Goal: Information Seeking & Learning: Learn about a topic

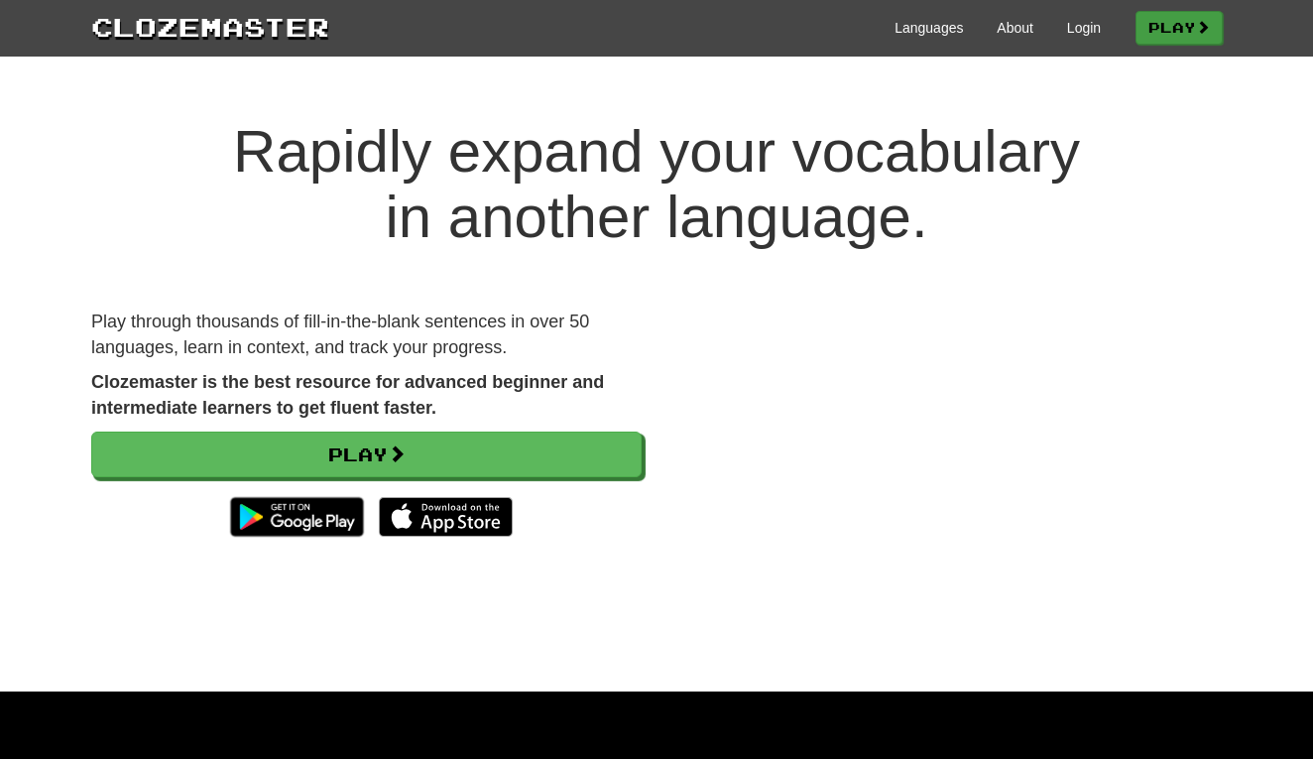
click at [1139, 28] on link "Play" at bounding box center [1179, 28] width 87 height 34
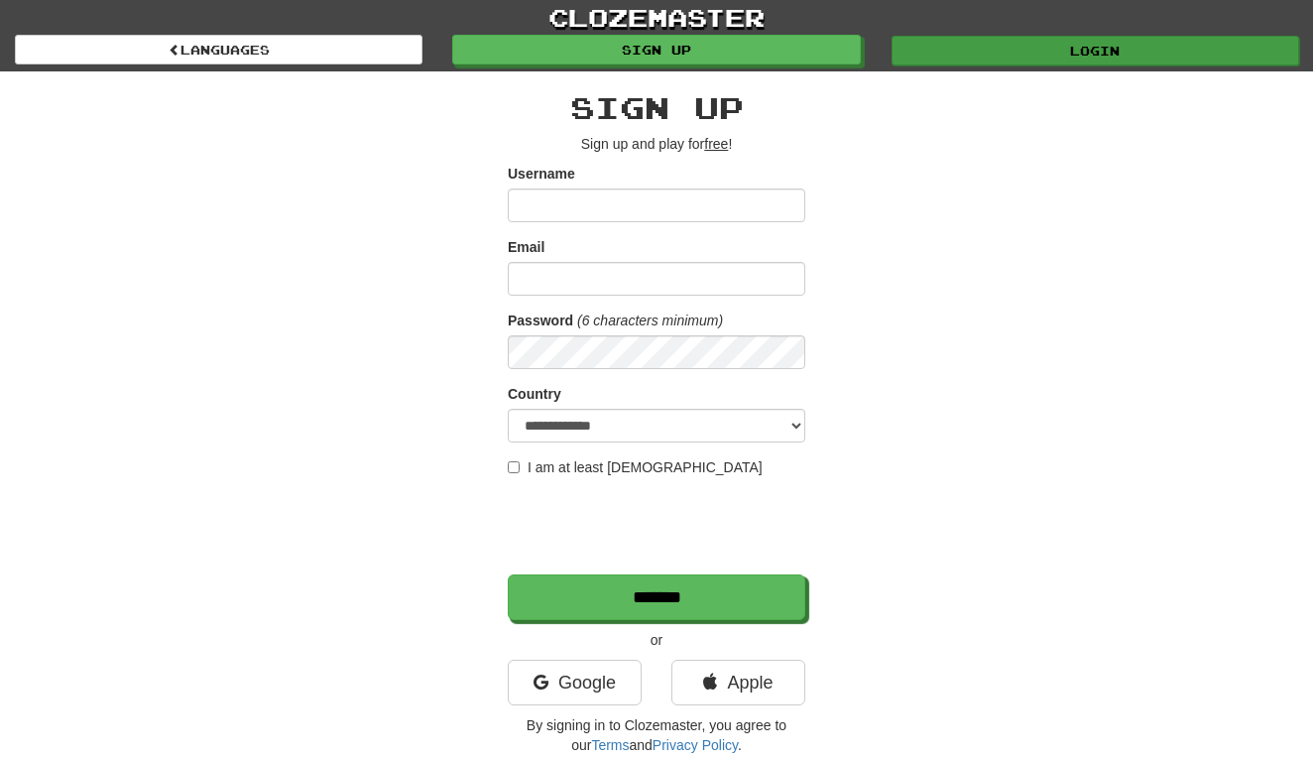
click at [1038, 61] on link "Login" at bounding box center [1096, 51] width 408 height 30
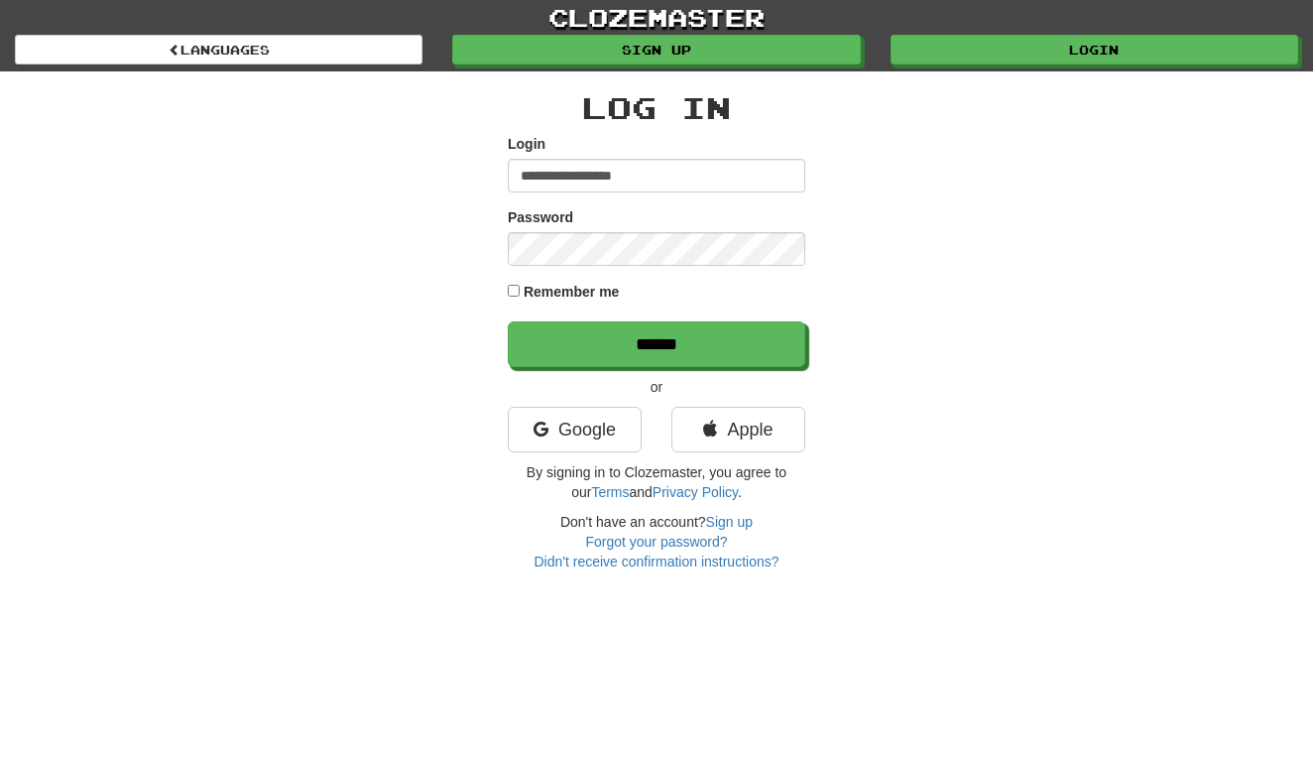
type input "**********"
click at [657, 343] on input "******" at bounding box center [657, 344] width 298 height 46
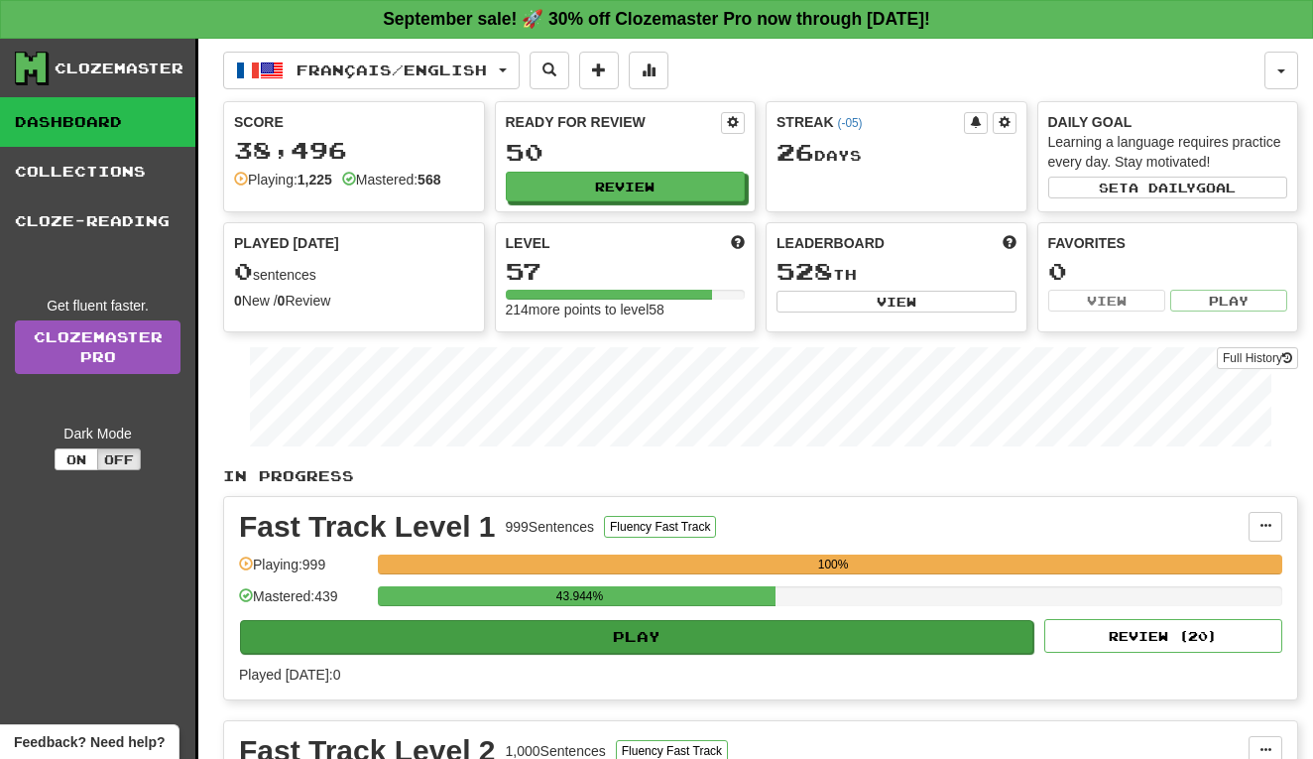
click at [667, 645] on button "Play" at bounding box center [636, 637] width 793 height 34
select select "**"
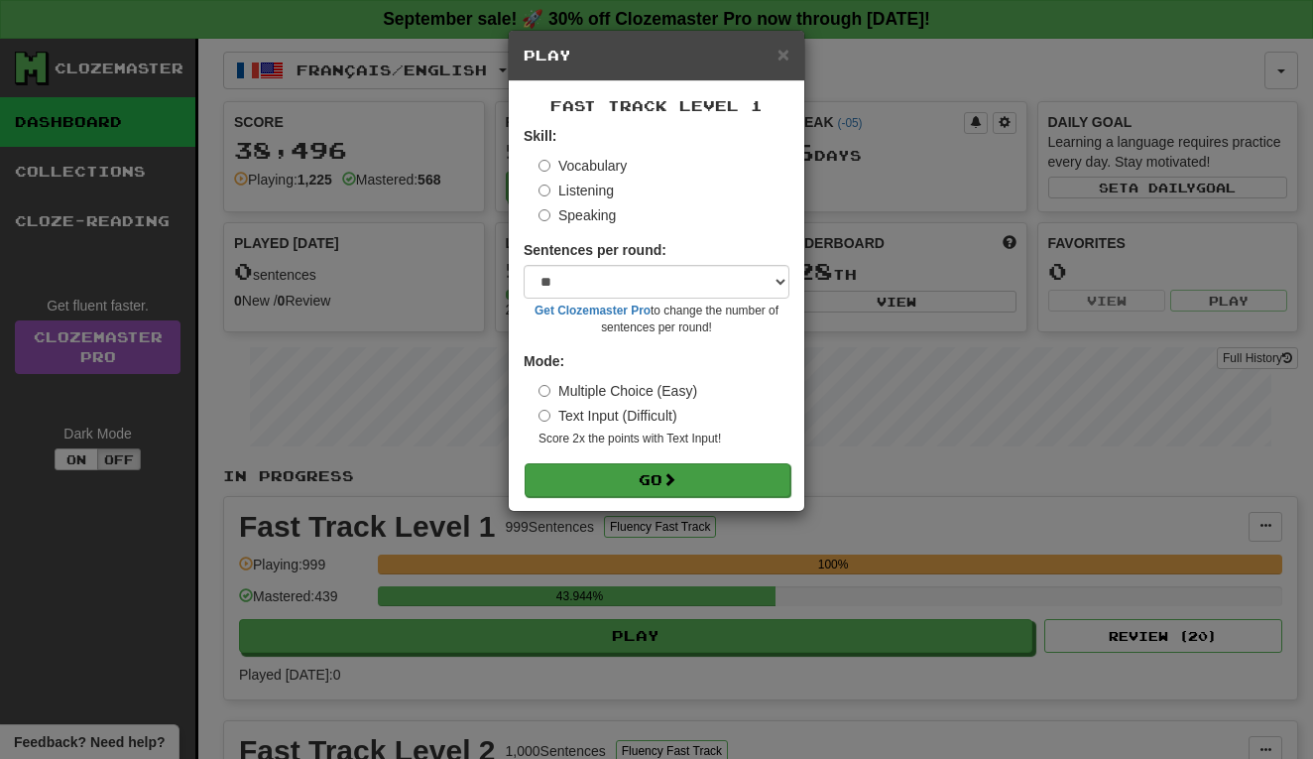
click at [712, 475] on button "Go" at bounding box center [658, 480] width 266 height 34
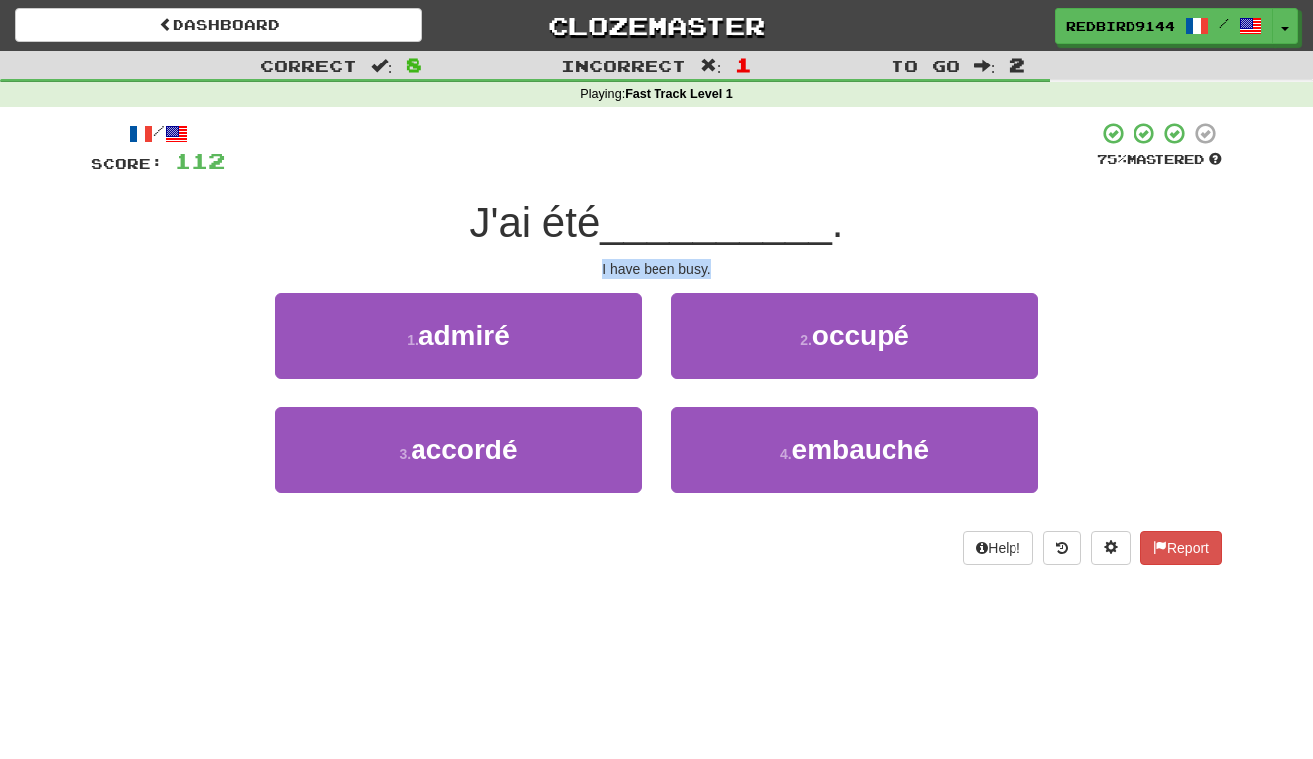
drag, startPoint x: 716, startPoint y: 265, endPoint x: 595, endPoint y: 259, distance: 121.2
click at [595, 259] on div "I have been busy." at bounding box center [656, 269] width 1131 height 20
click at [644, 270] on div "I have been busy." at bounding box center [656, 269] width 1131 height 20
drag, startPoint x: 600, startPoint y: 271, endPoint x: 713, endPoint y: 269, distance: 113.1
click at [713, 269] on div "I have been busy." at bounding box center [656, 269] width 1131 height 20
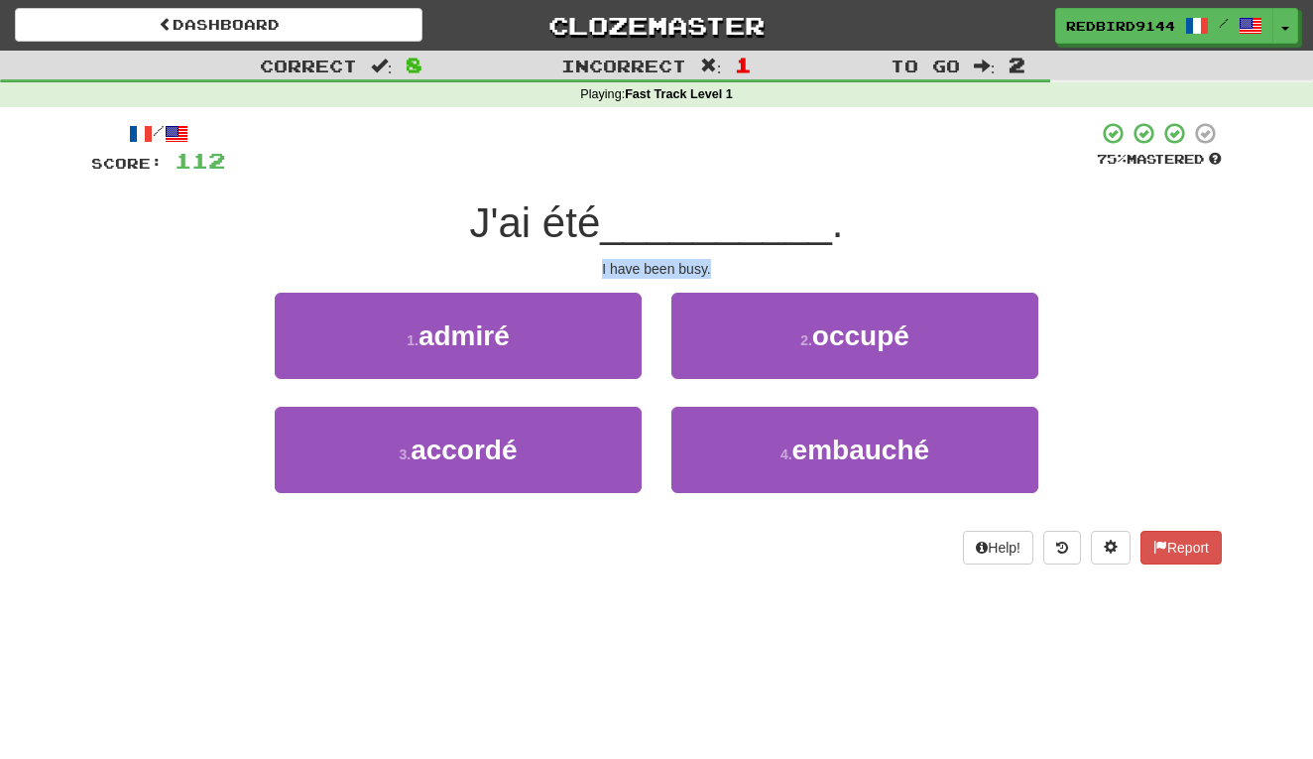
click at [641, 547] on div "Help! Report" at bounding box center [656, 548] width 1131 height 34
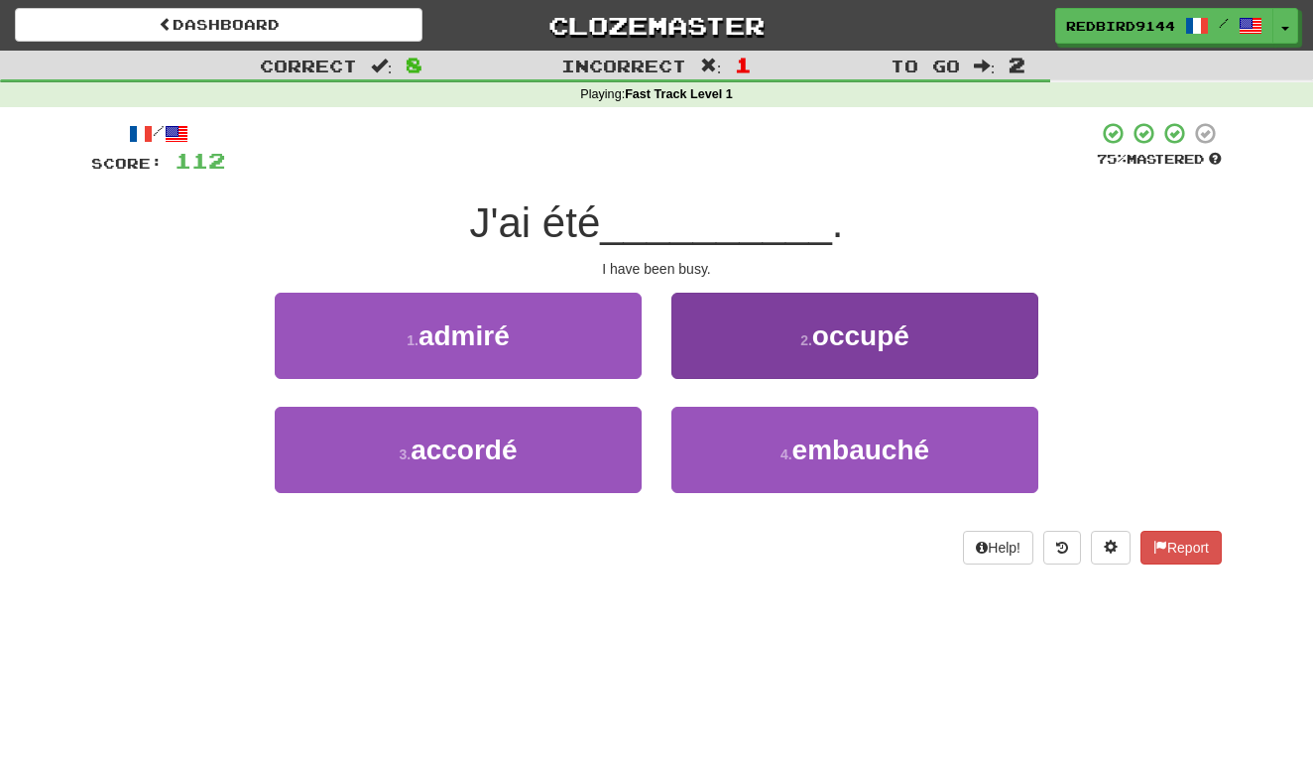
click at [800, 339] on small "2 ." at bounding box center [806, 340] width 12 height 16
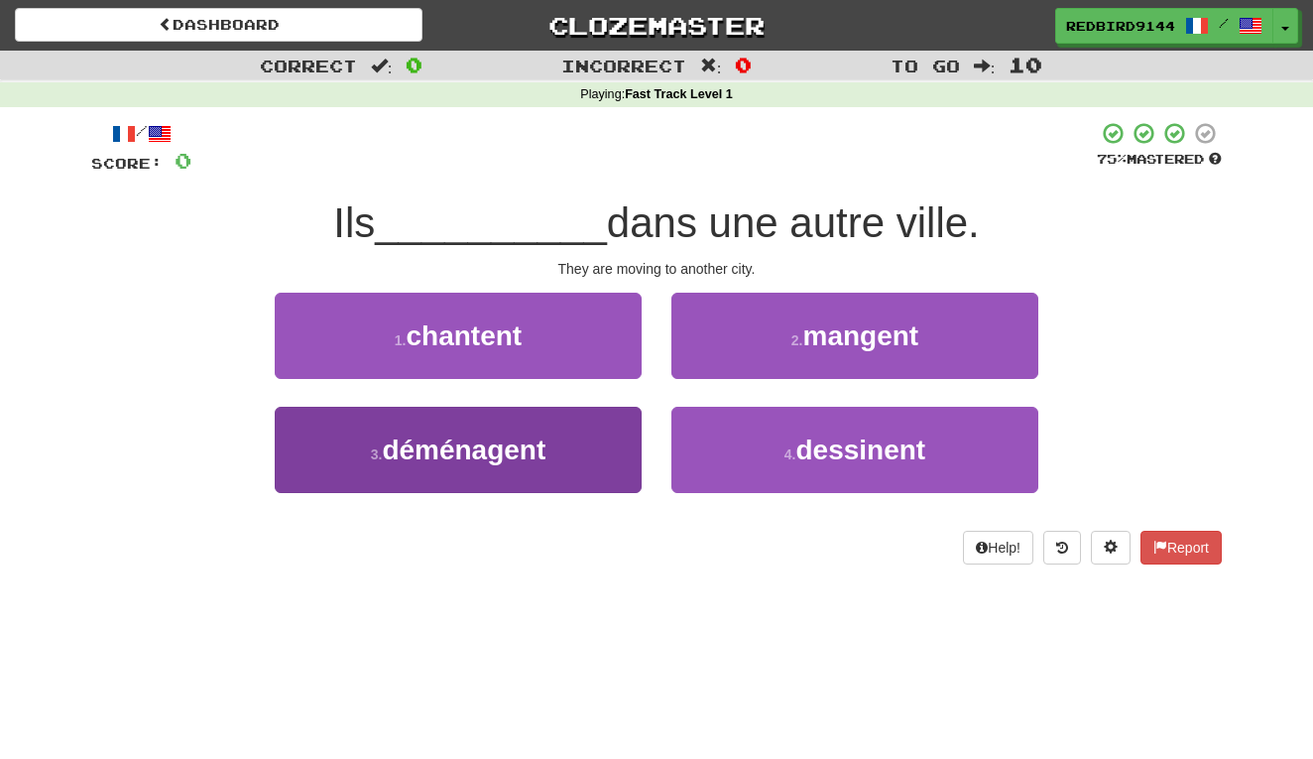
click at [506, 458] on span "déménagent" at bounding box center [464, 449] width 164 height 31
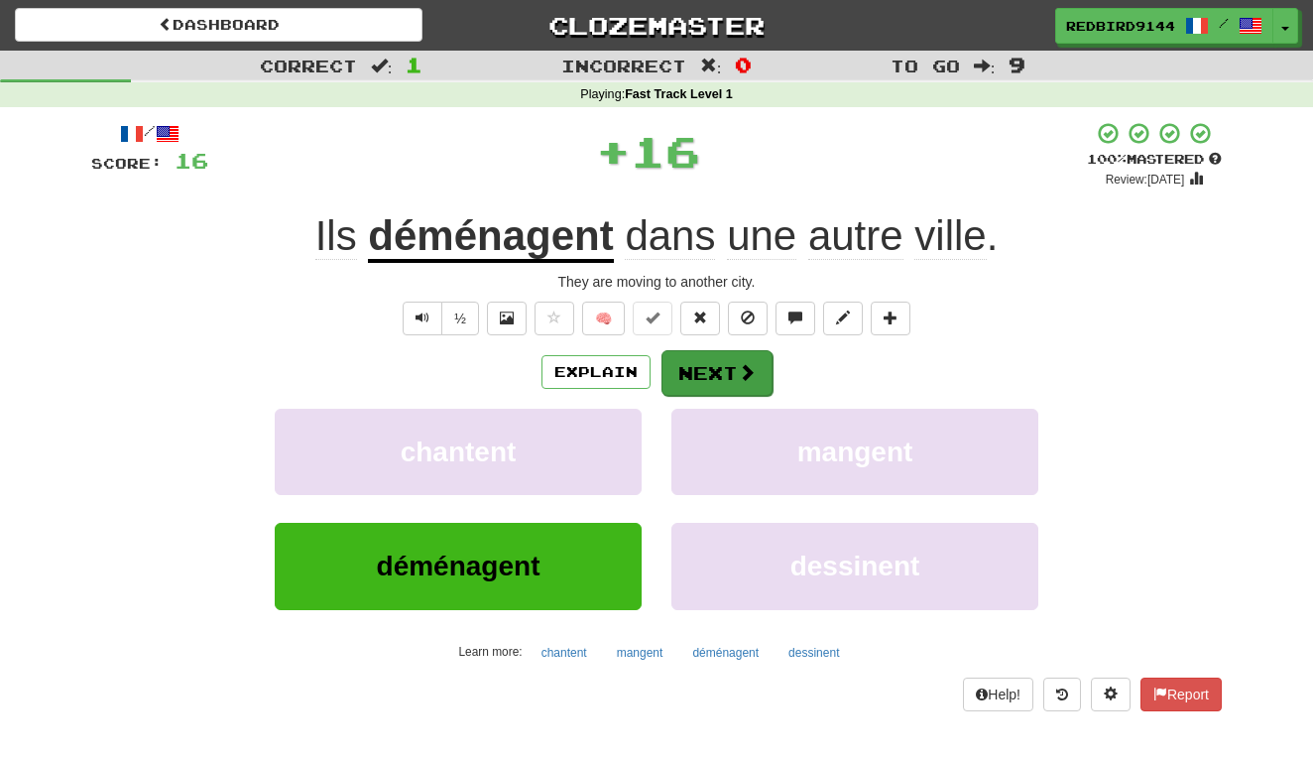
click at [724, 367] on button "Next" at bounding box center [717, 373] width 111 height 46
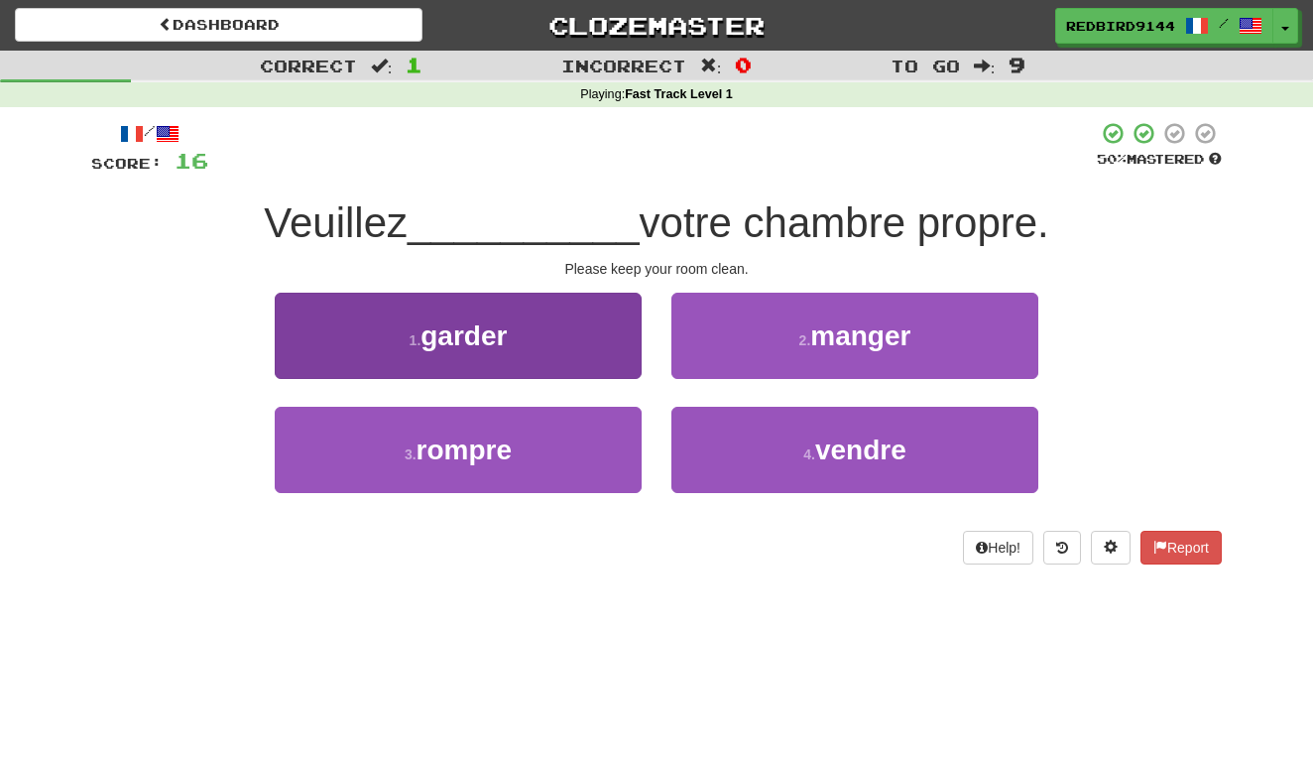
click at [485, 337] on span "garder" at bounding box center [464, 335] width 86 height 31
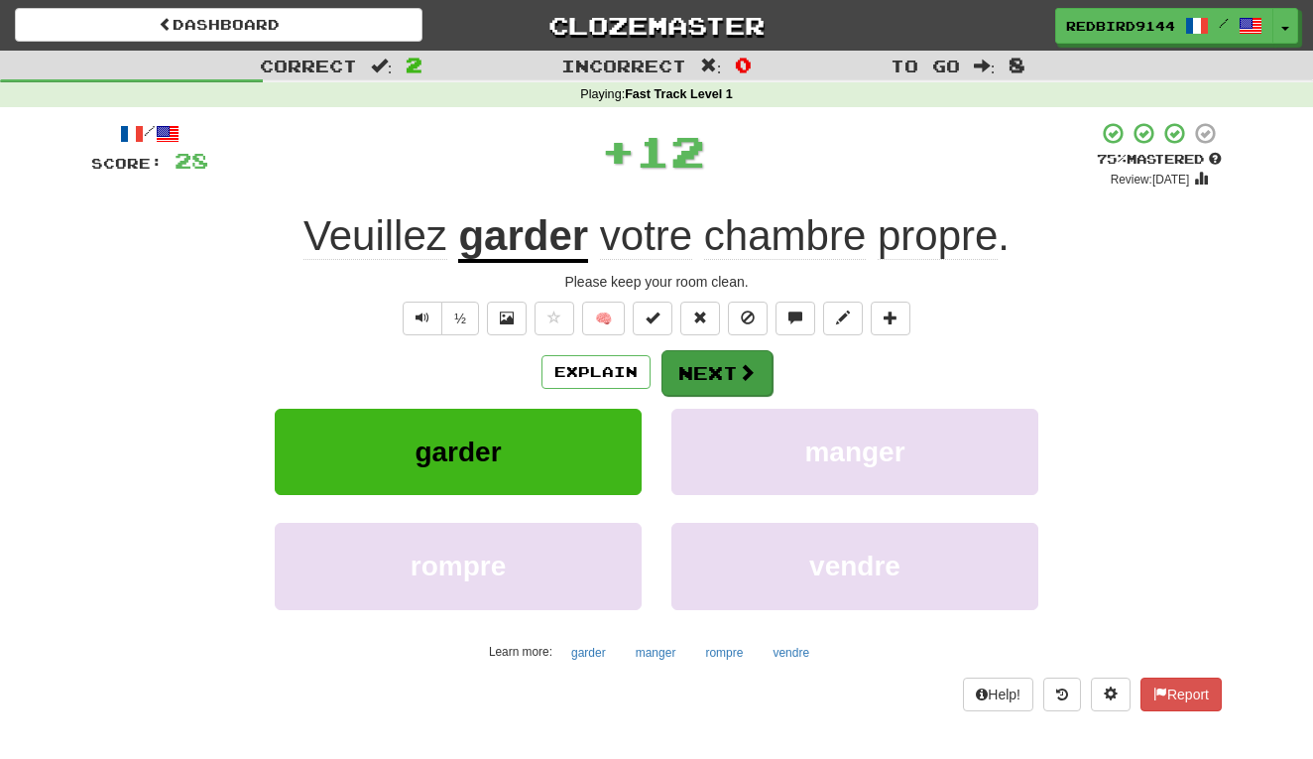
click at [716, 351] on button "Next" at bounding box center [717, 373] width 111 height 46
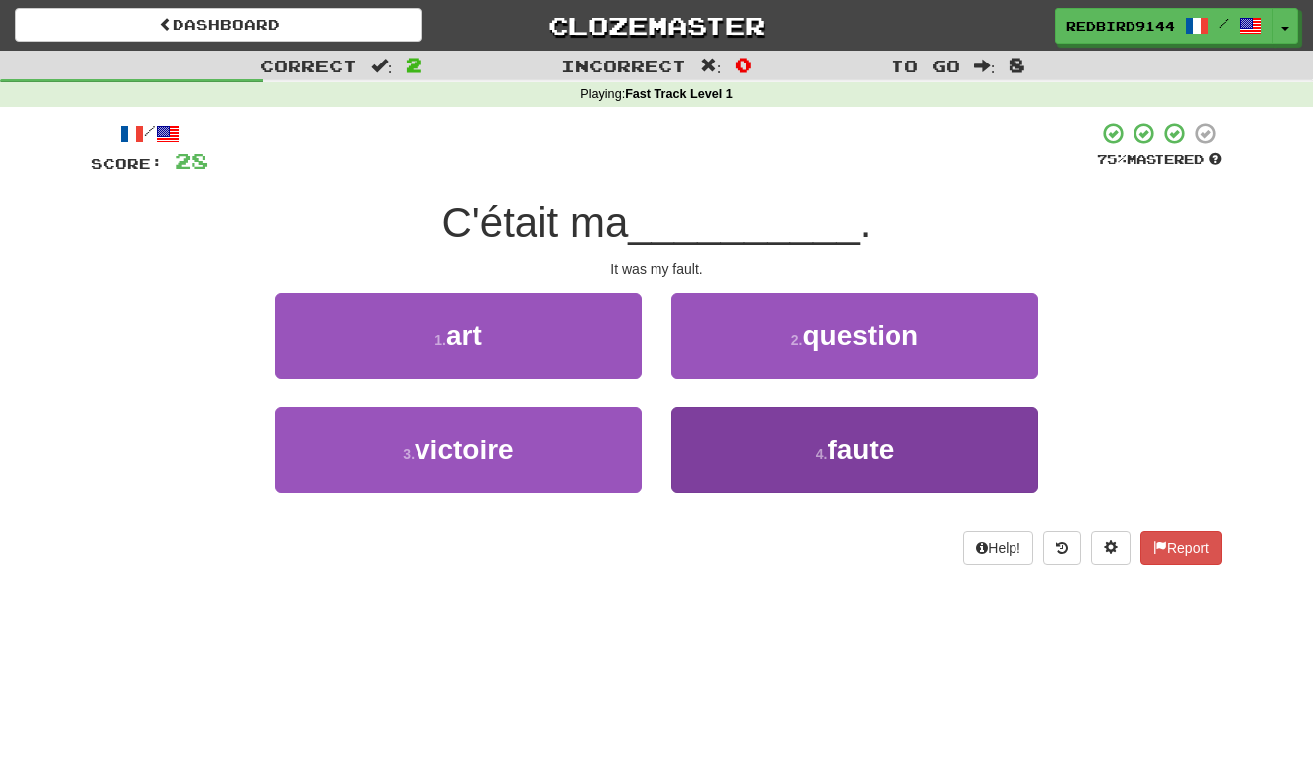
click at [794, 443] on button "4 . faute" at bounding box center [854, 450] width 367 height 86
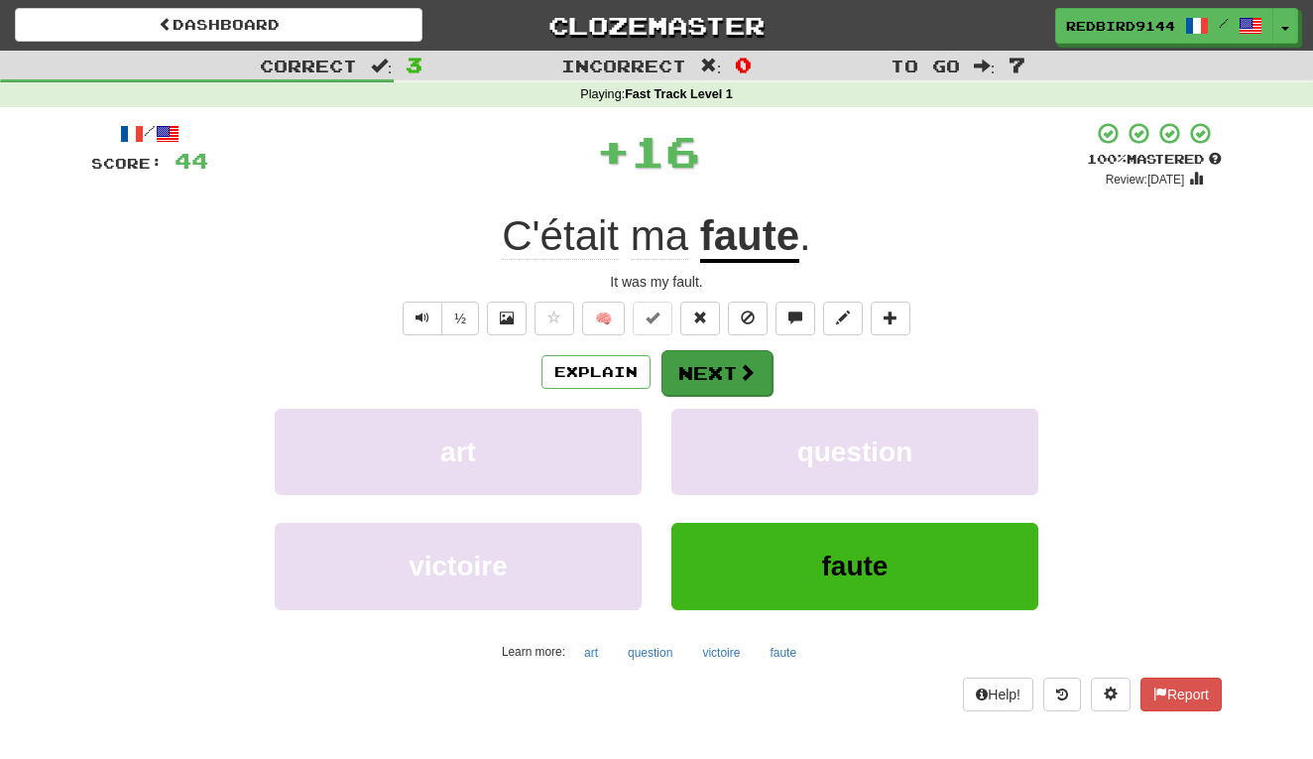
click at [701, 358] on button "Next" at bounding box center [717, 373] width 111 height 46
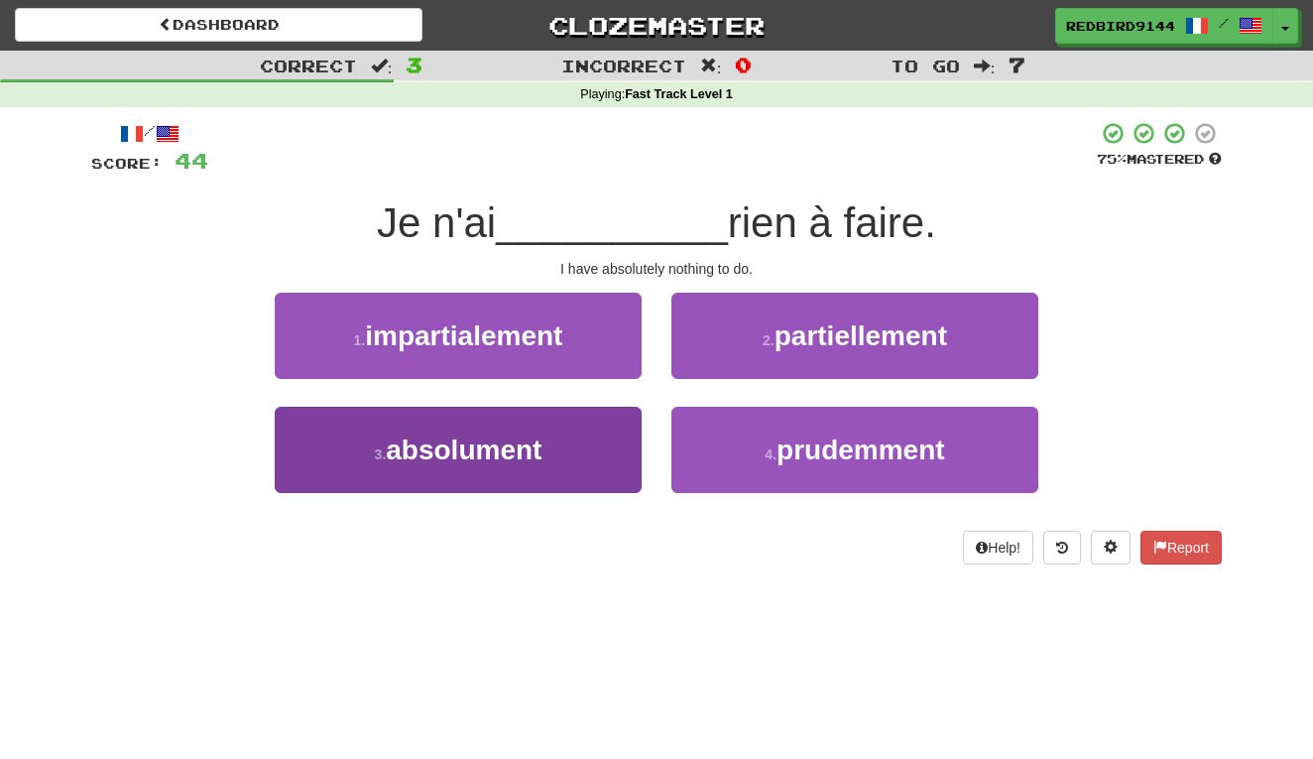
click at [618, 487] on button "3 . absolument" at bounding box center [458, 450] width 367 height 86
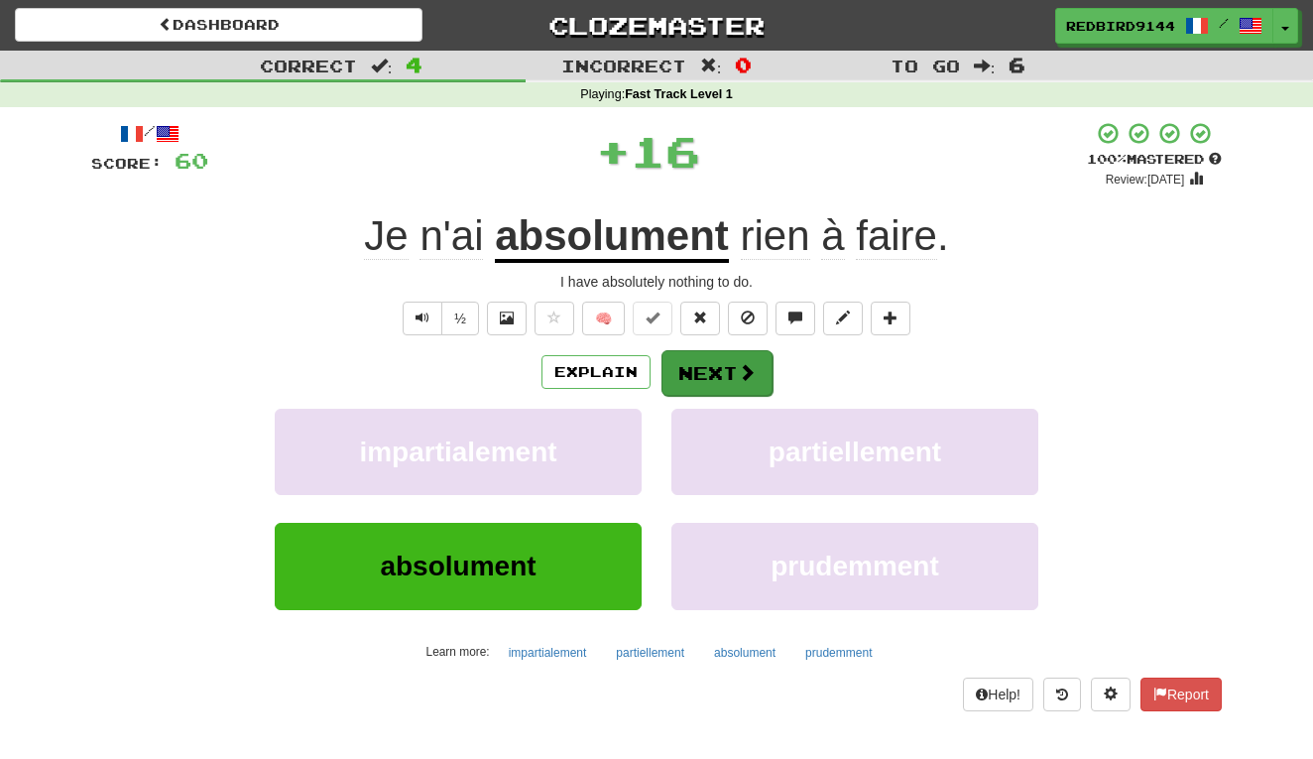
click at [740, 374] on span at bounding box center [747, 372] width 18 height 18
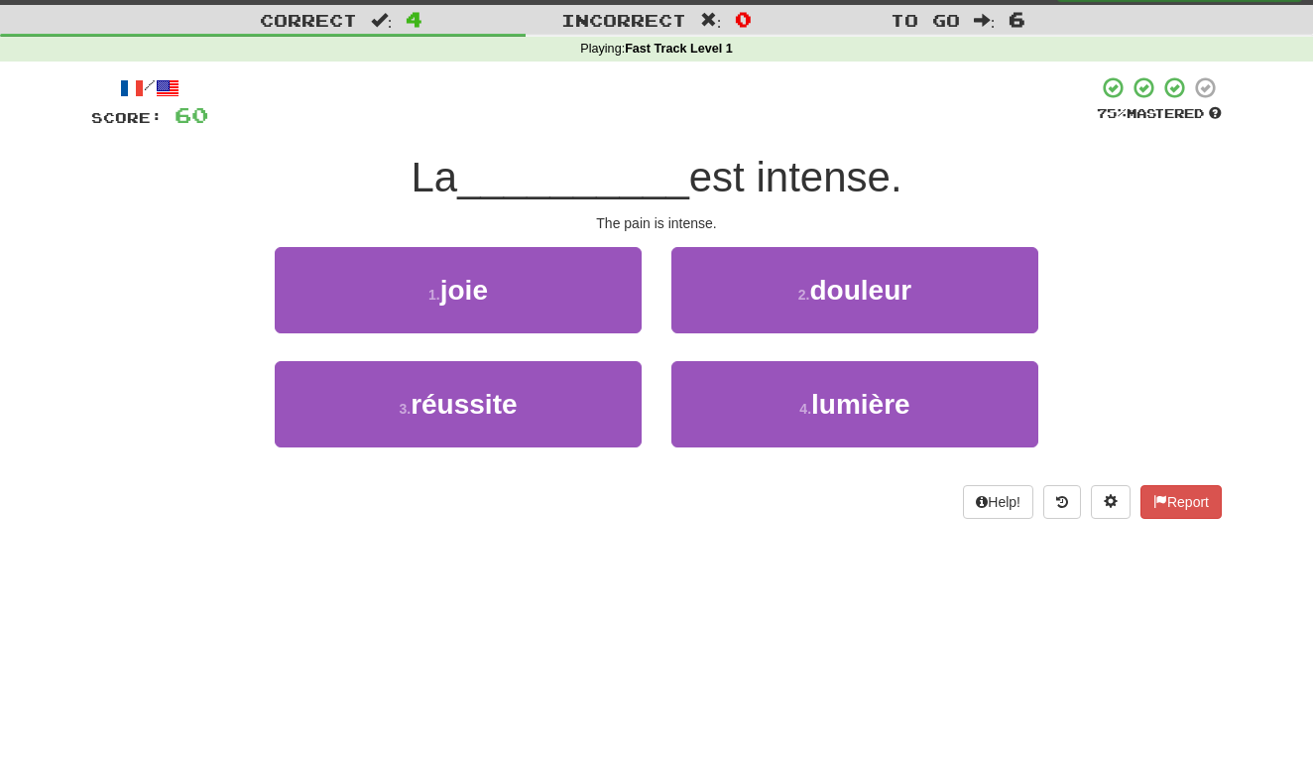
scroll to position [47, 0]
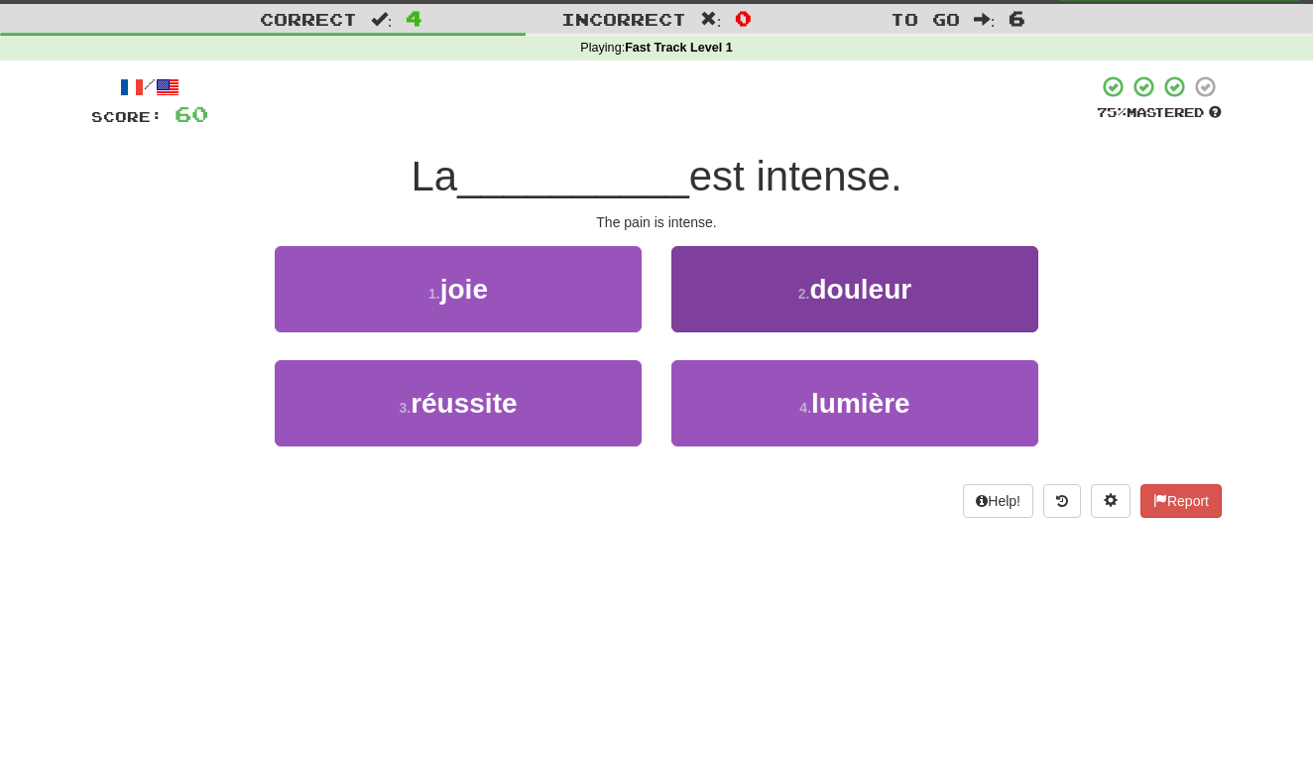
click at [757, 265] on button "2 . douleur" at bounding box center [854, 289] width 367 height 86
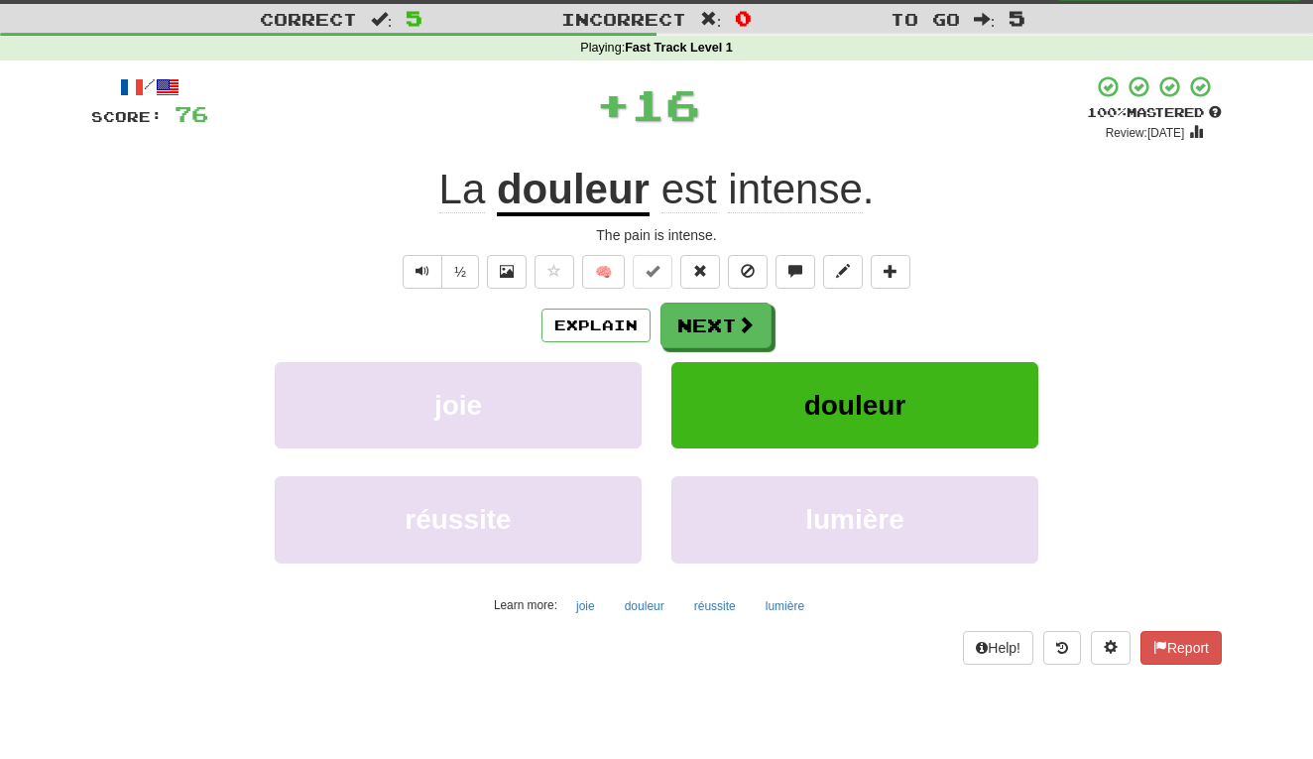
click at [757, 265] on button at bounding box center [748, 272] width 40 height 34
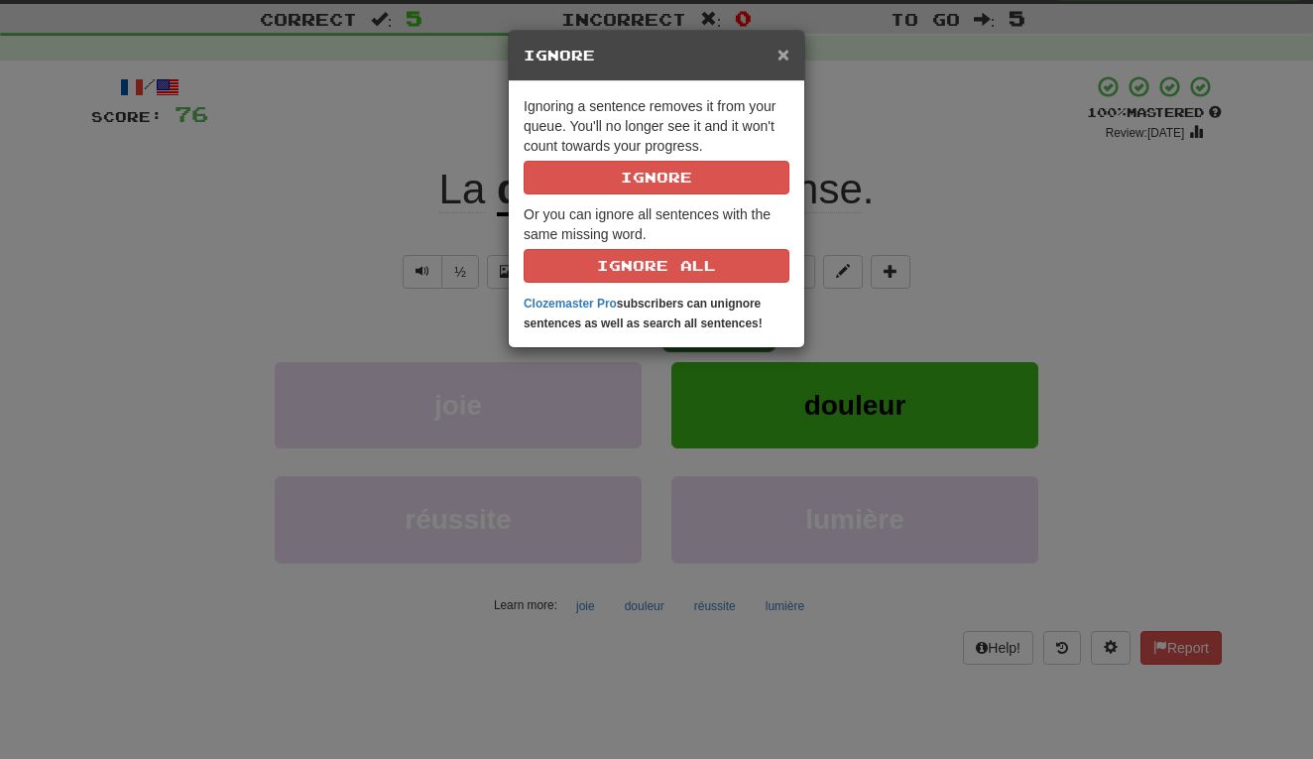
click at [785, 59] on span "×" at bounding box center [784, 54] width 12 height 23
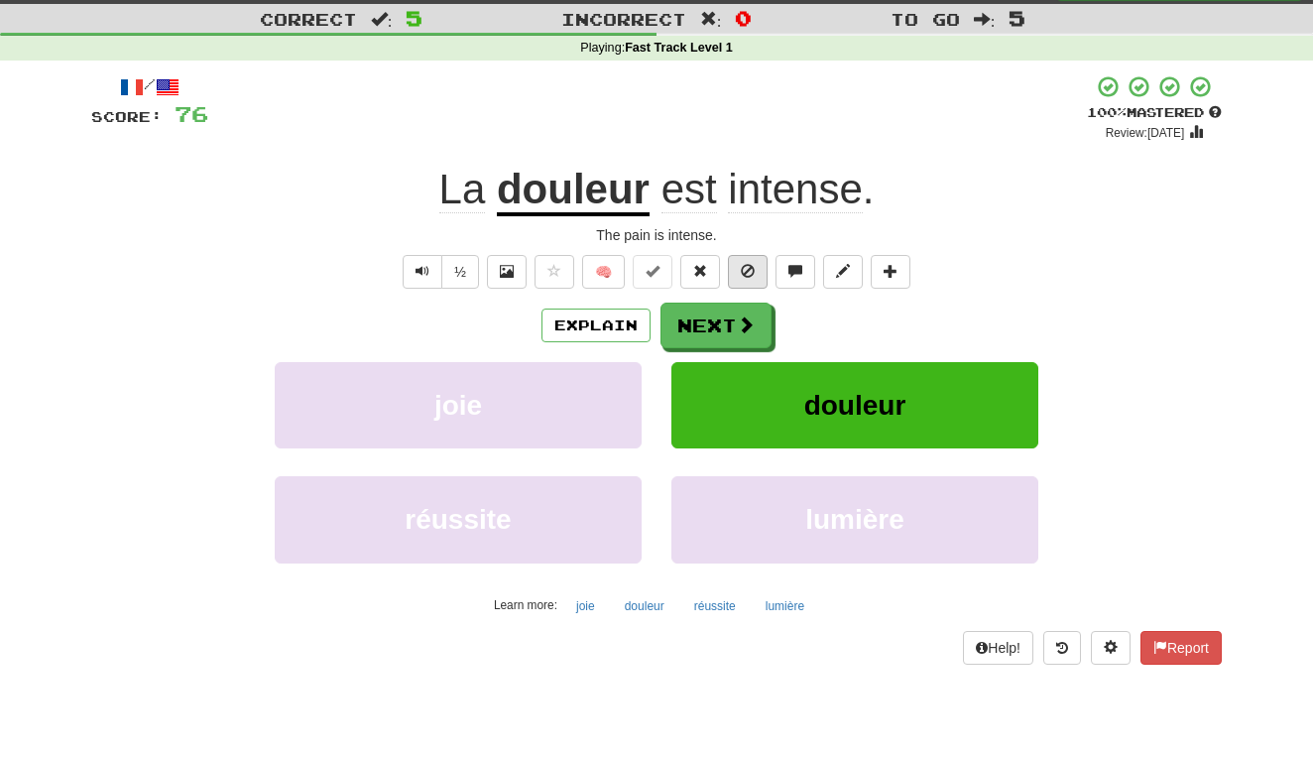
click at [750, 269] on span at bounding box center [748, 271] width 14 height 14
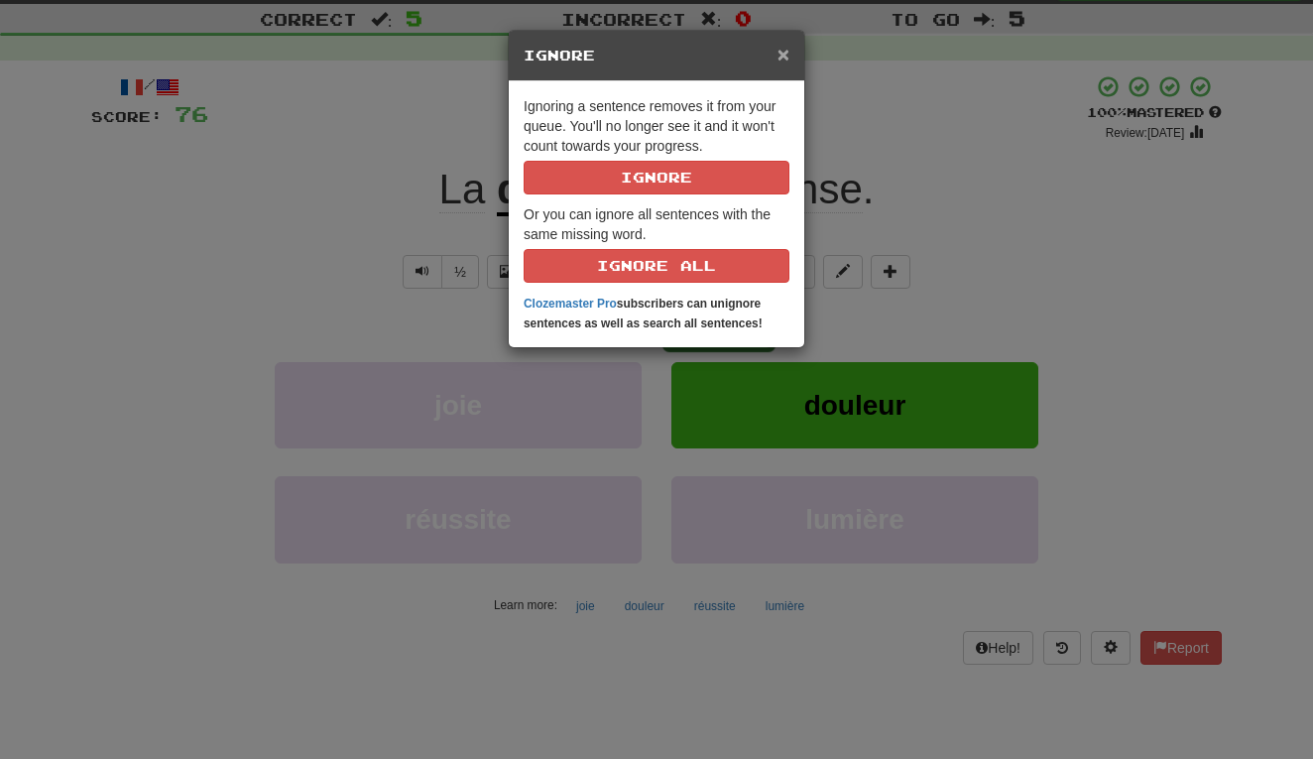
click at [787, 59] on span "×" at bounding box center [784, 54] width 12 height 23
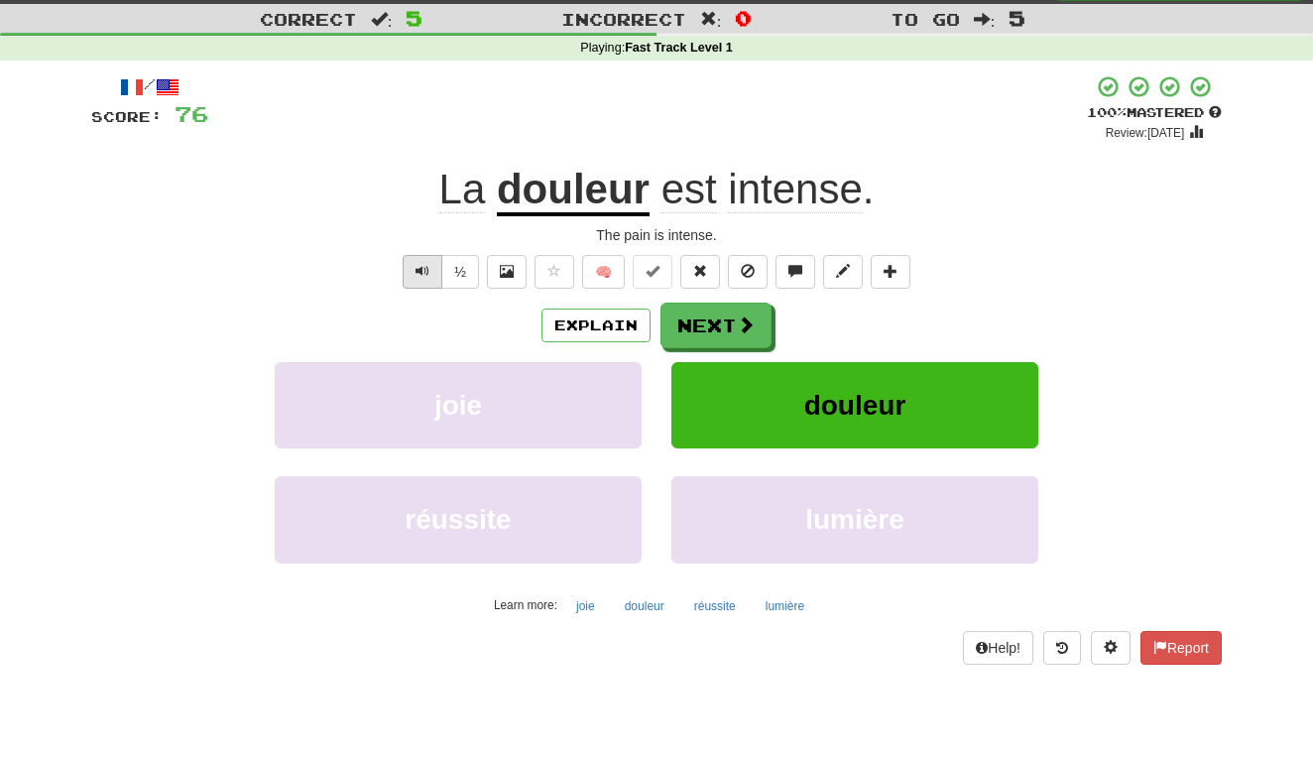
click at [422, 269] on span "Text-to-speech controls" at bounding box center [423, 271] width 14 height 14
click at [717, 326] on button "Next" at bounding box center [717, 327] width 111 height 46
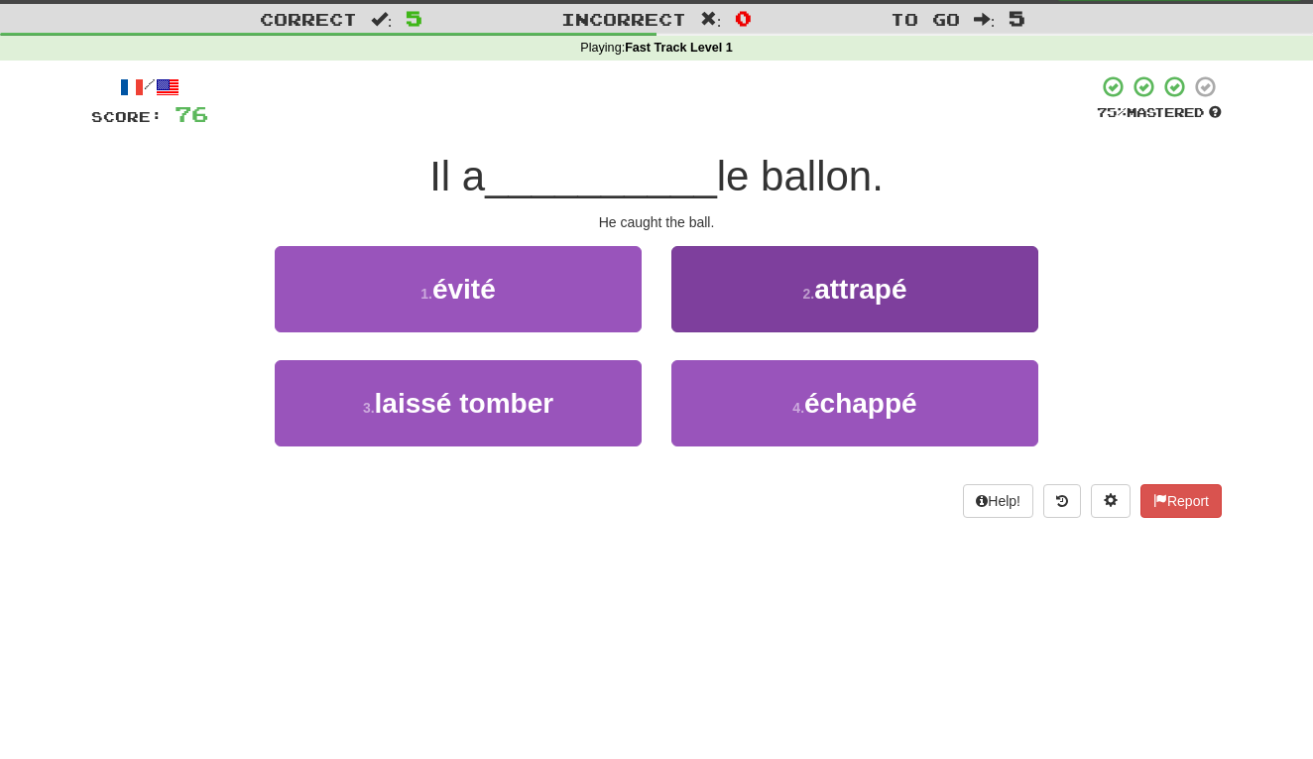
click at [764, 287] on button "2 . attrapé" at bounding box center [854, 289] width 367 height 86
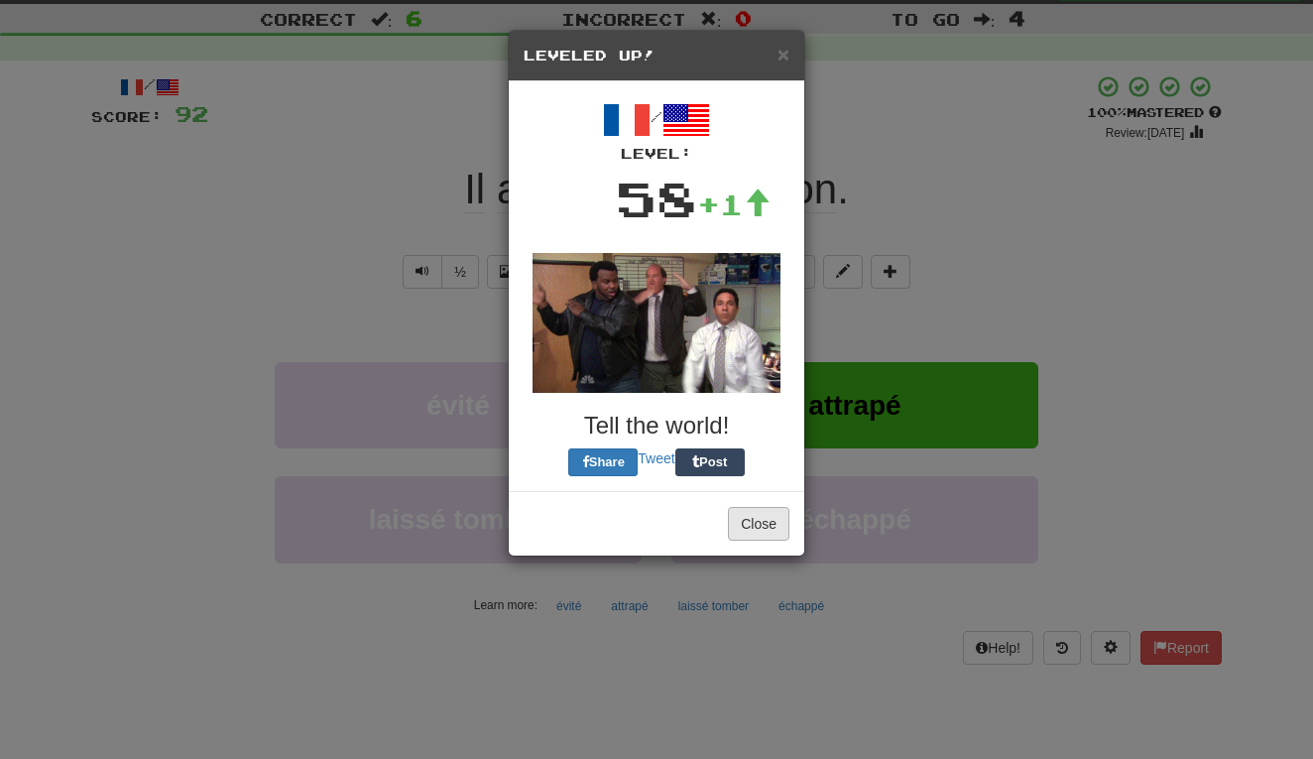
click at [762, 517] on button "Close" at bounding box center [758, 524] width 61 height 34
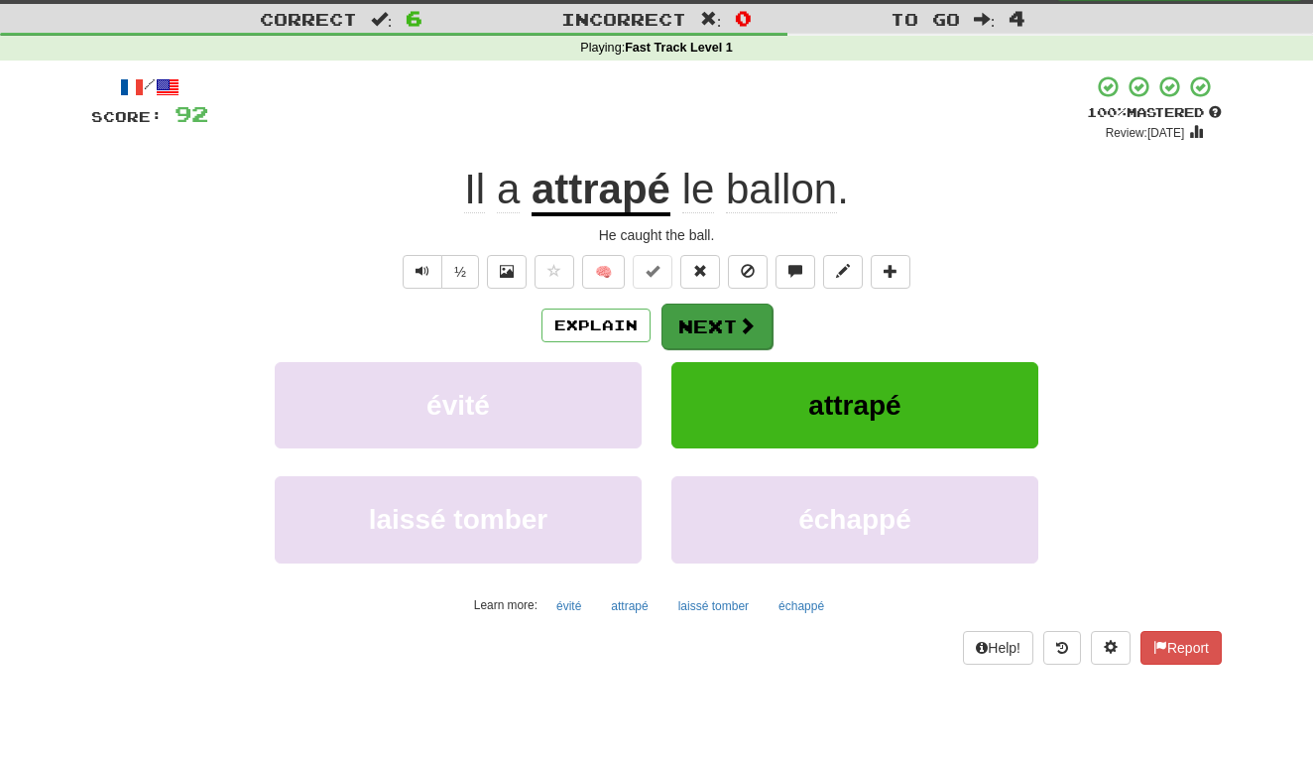
click at [717, 325] on button "Next" at bounding box center [717, 327] width 111 height 46
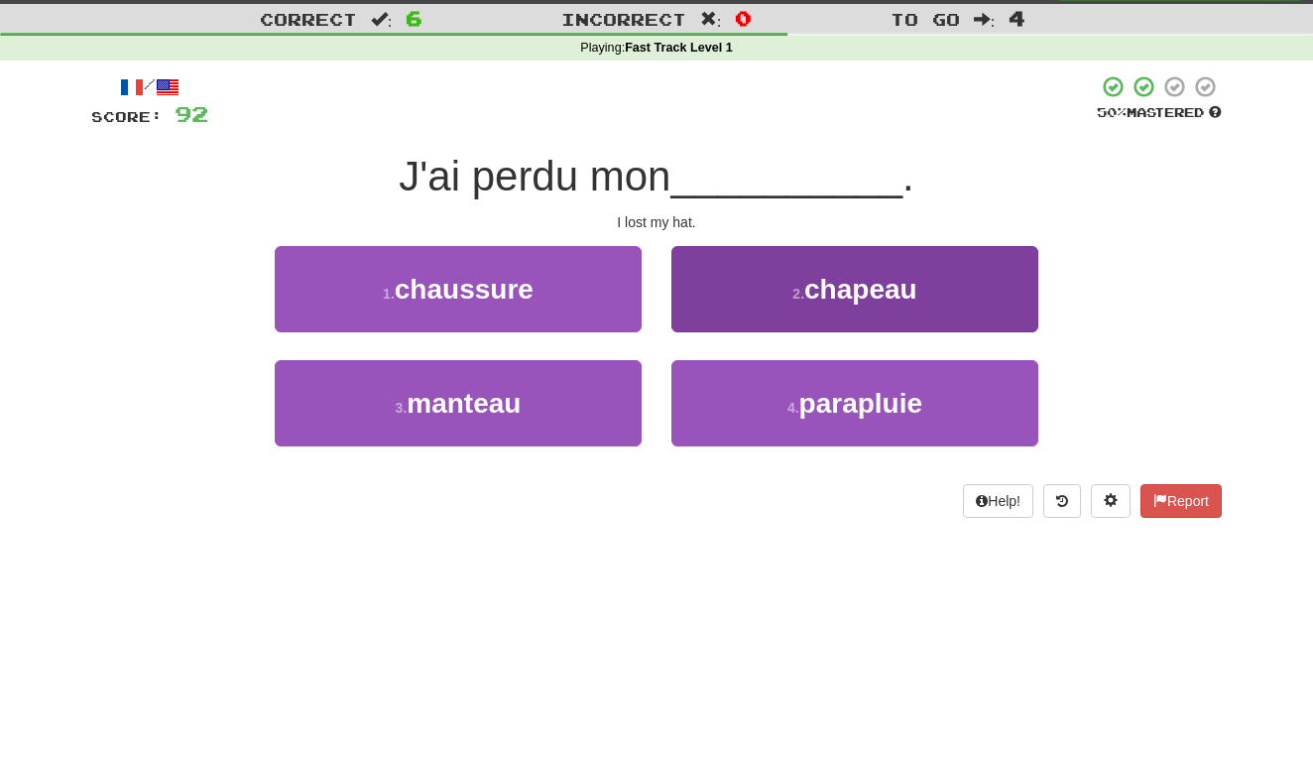
click at [753, 271] on button "2 . chapeau" at bounding box center [854, 289] width 367 height 86
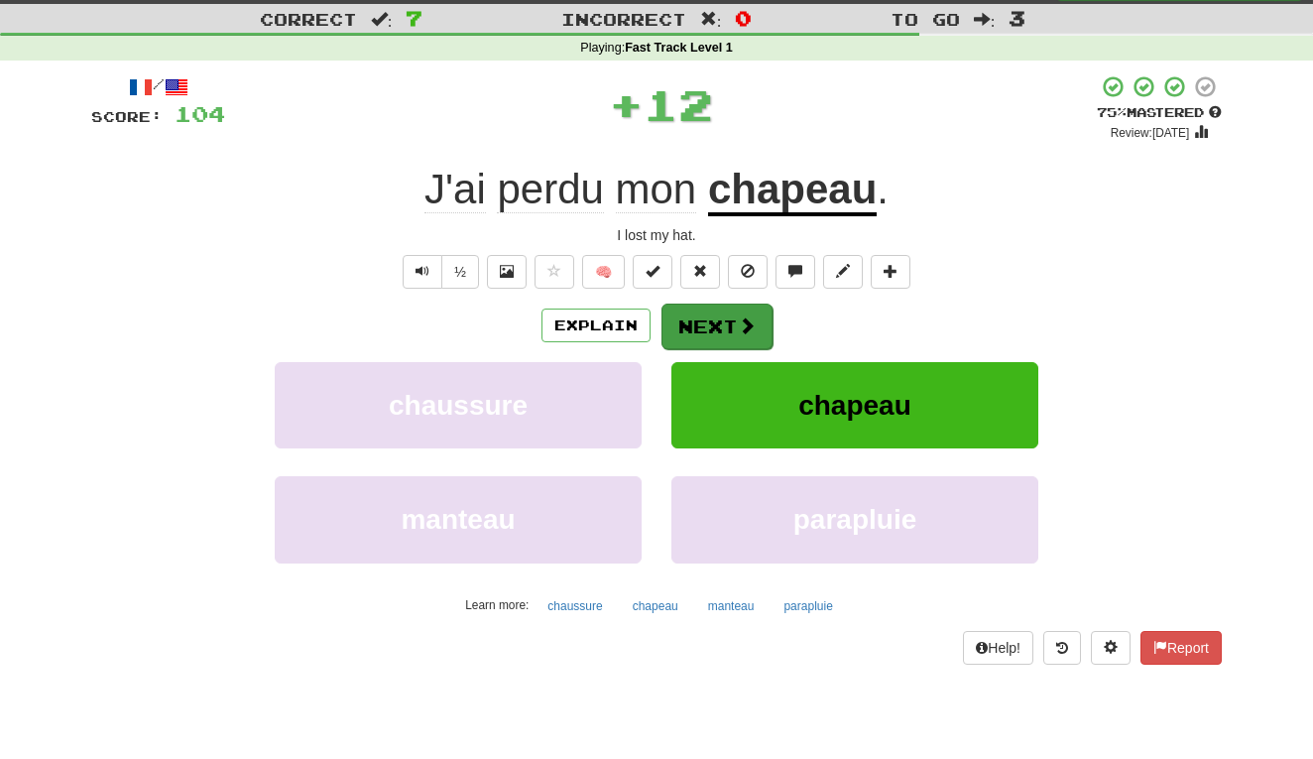
click at [710, 319] on button "Next" at bounding box center [717, 327] width 111 height 46
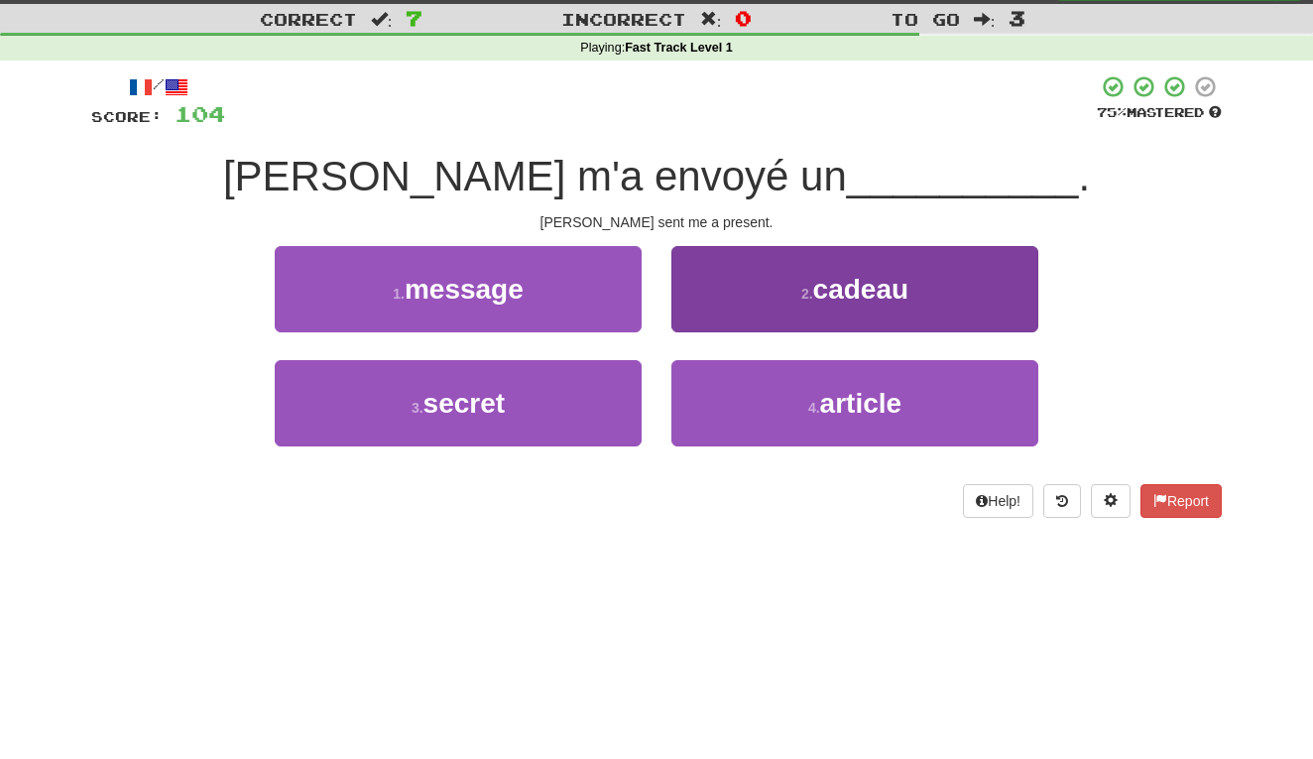
click at [734, 305] on button "2 . cadeau" at bounding box center [854, 289] width 367 height 86
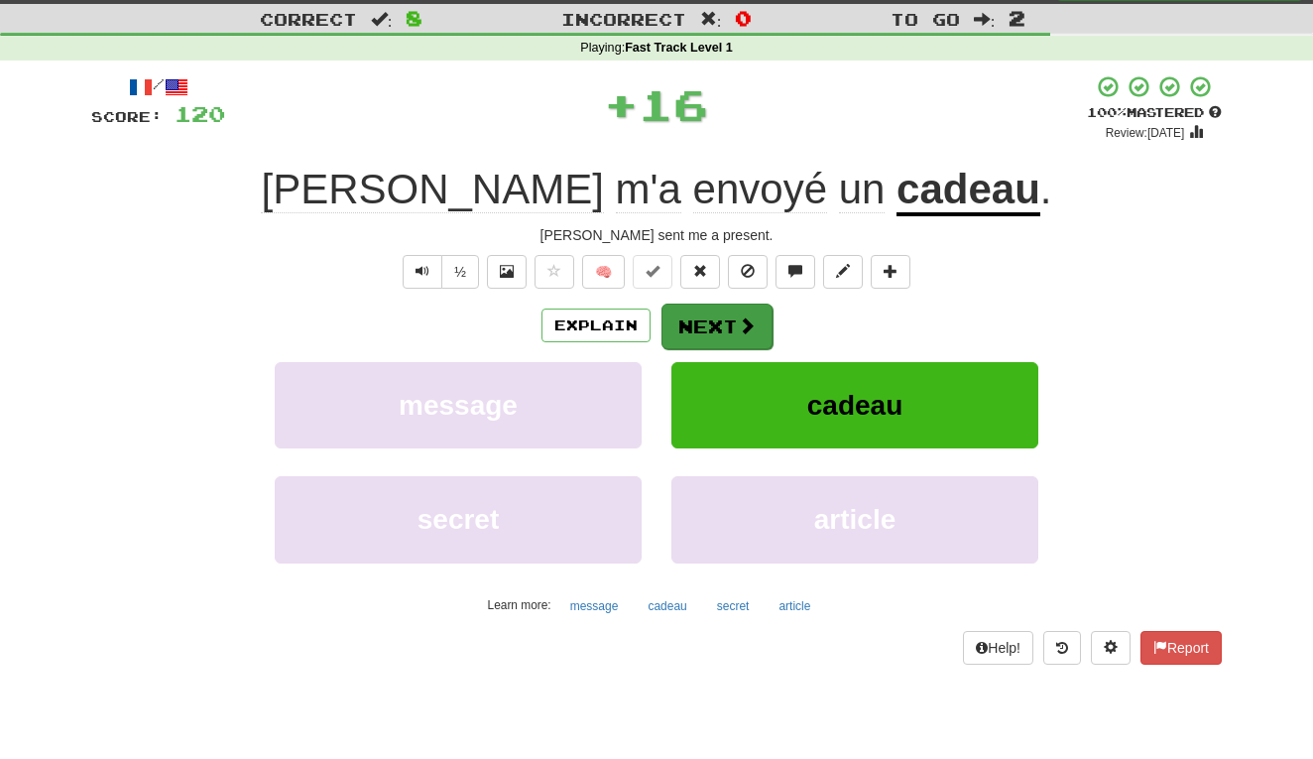
click at [725, 317] on button "Next" at bounding box center [717, 327] width 111 height 46
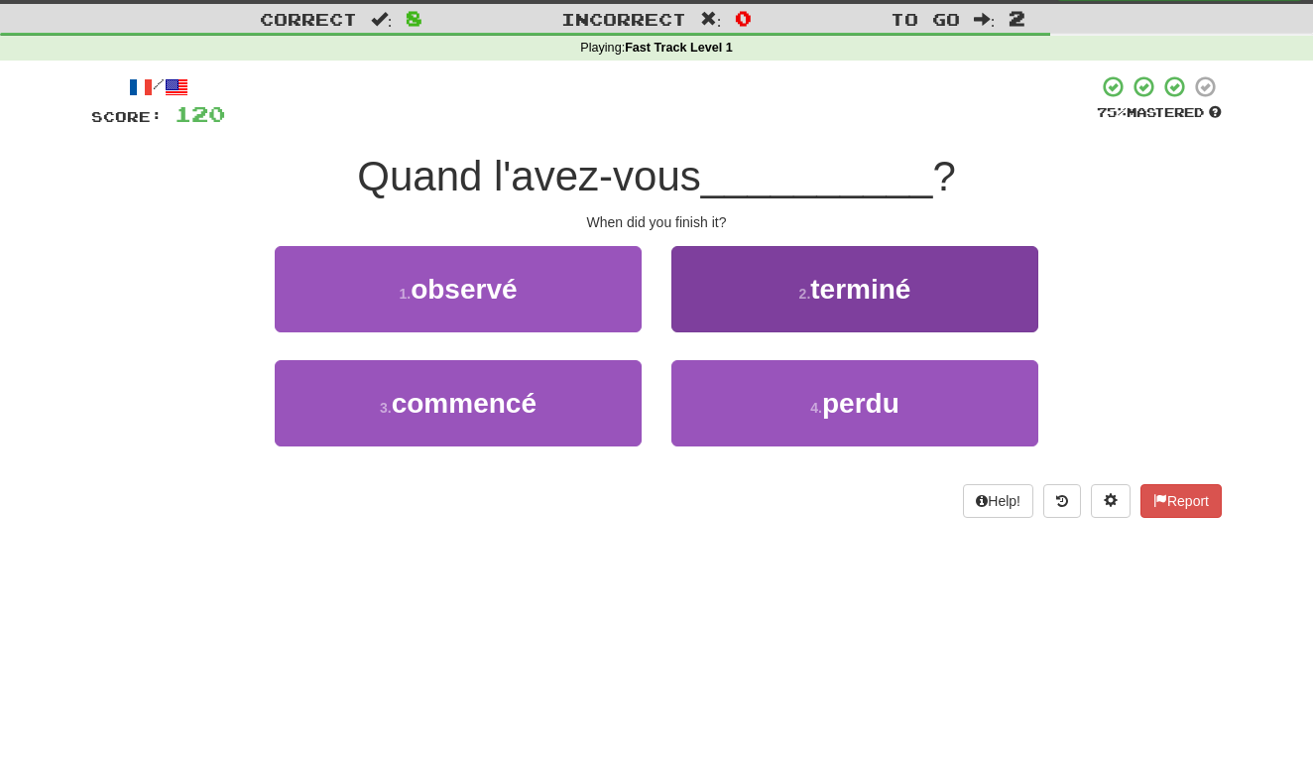
click at [725, 278] on button "2 . terminé" at bounding box center [854, 289] width 367 height 86
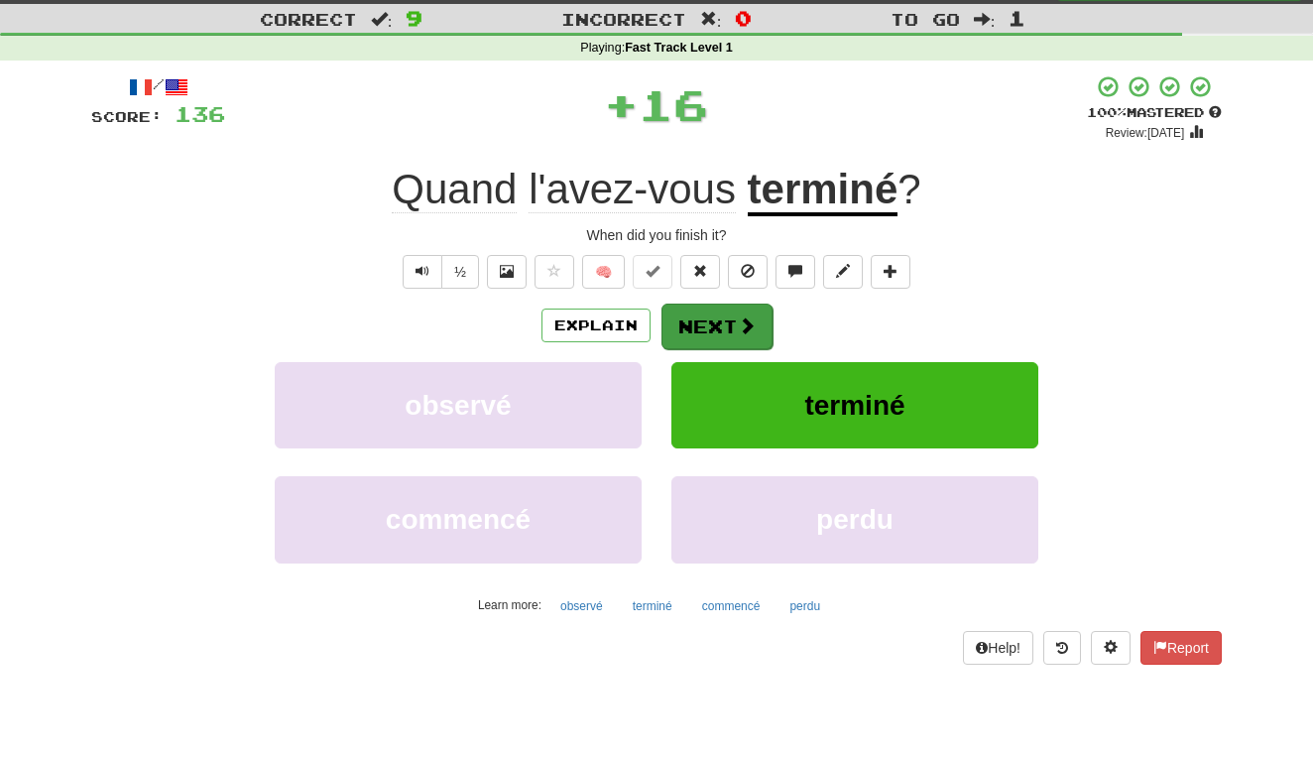
click at [710, 332] on button "Next" at bounding box center [717, 327] width 111 height 46
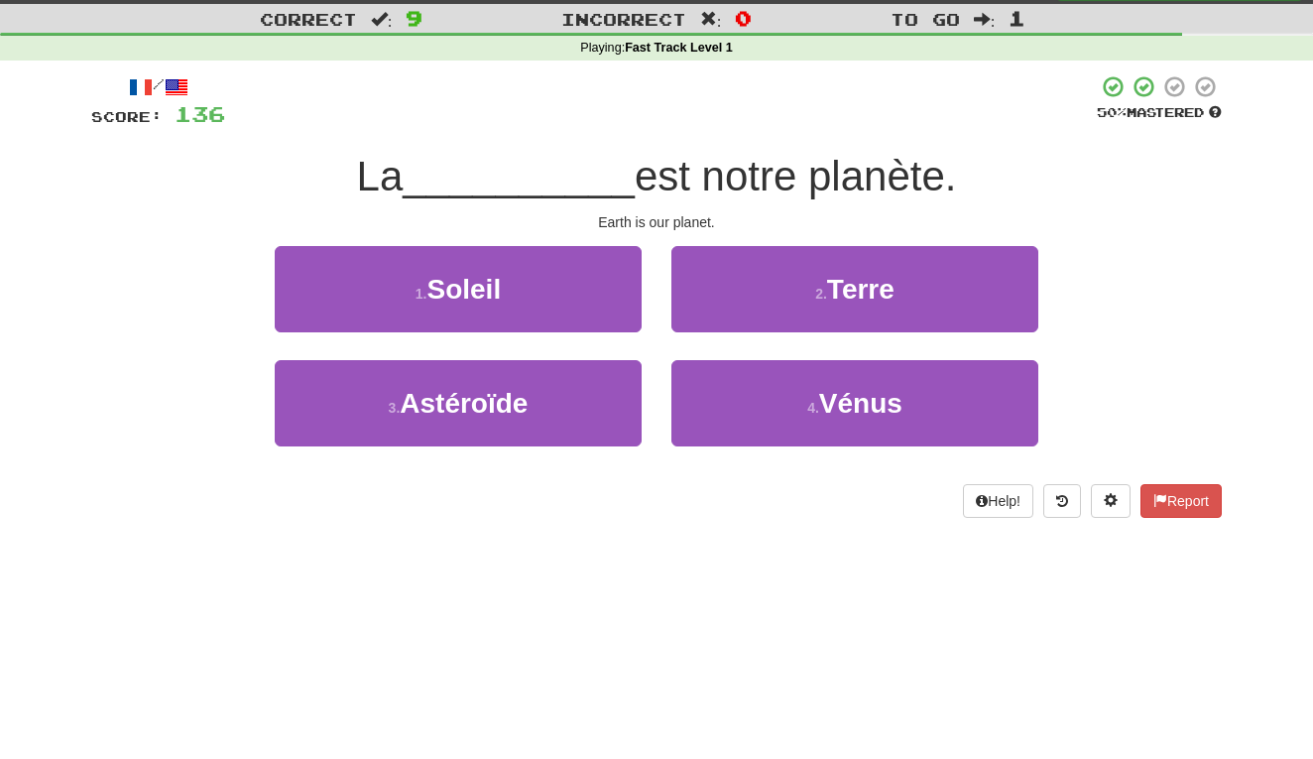
click at [710, 332] on div "2 . Terre" at bounding box center [855, 303] width 397 height 114
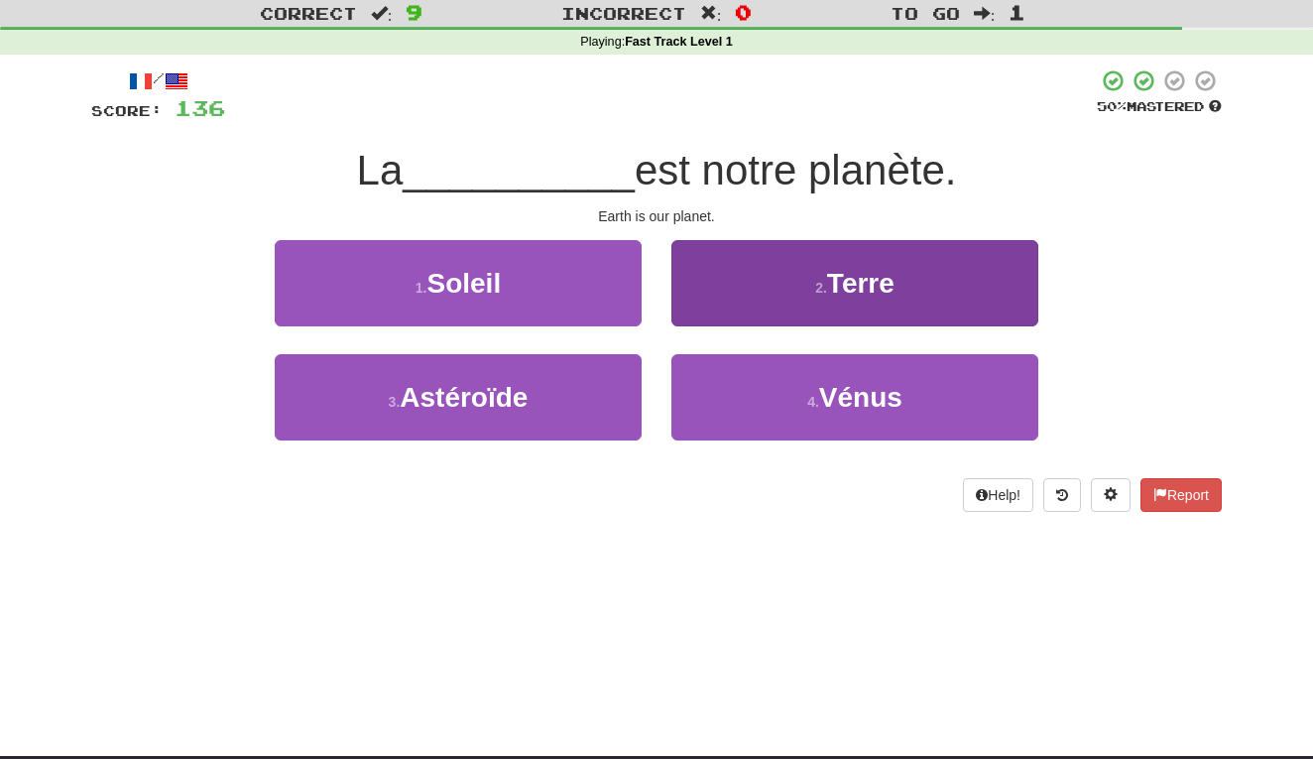
scroll to position [60, 0]
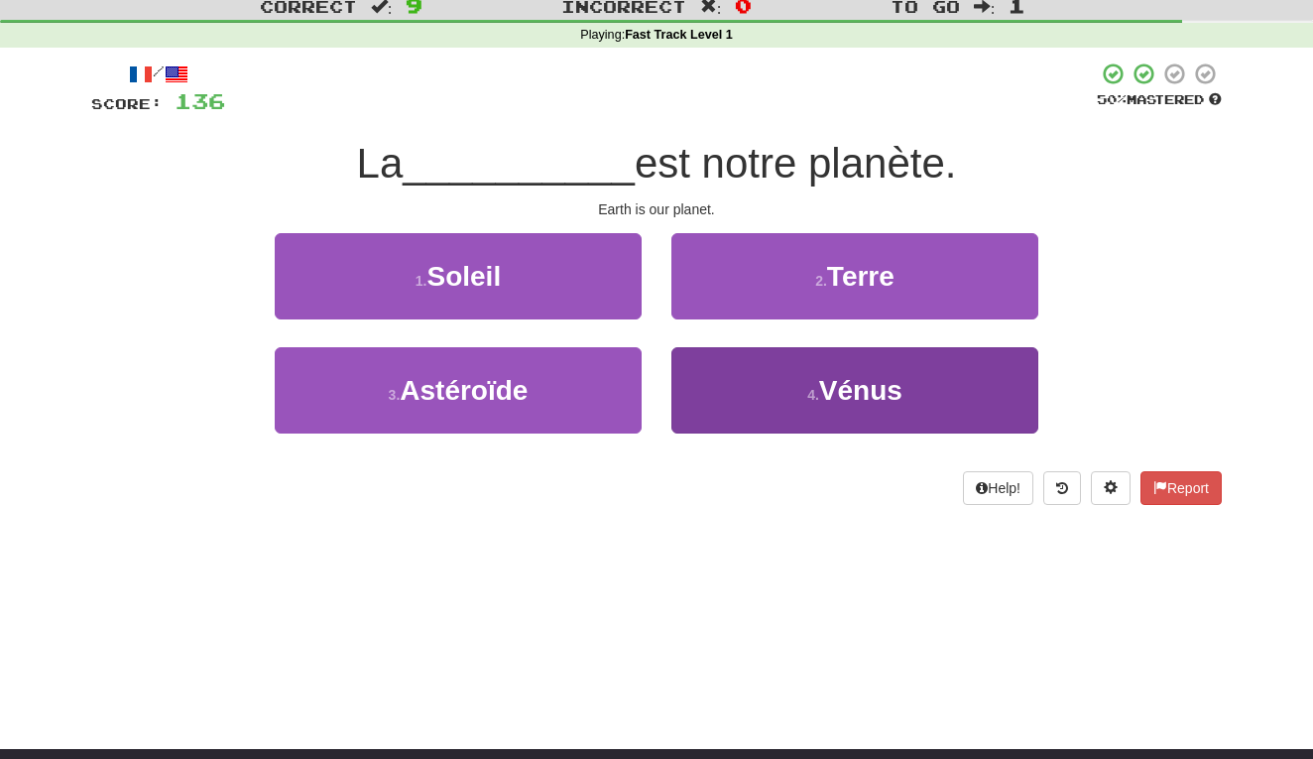
click at [778, 348] on button "4 . Vénus" at bounding box center [854, 390] width 367 height 86
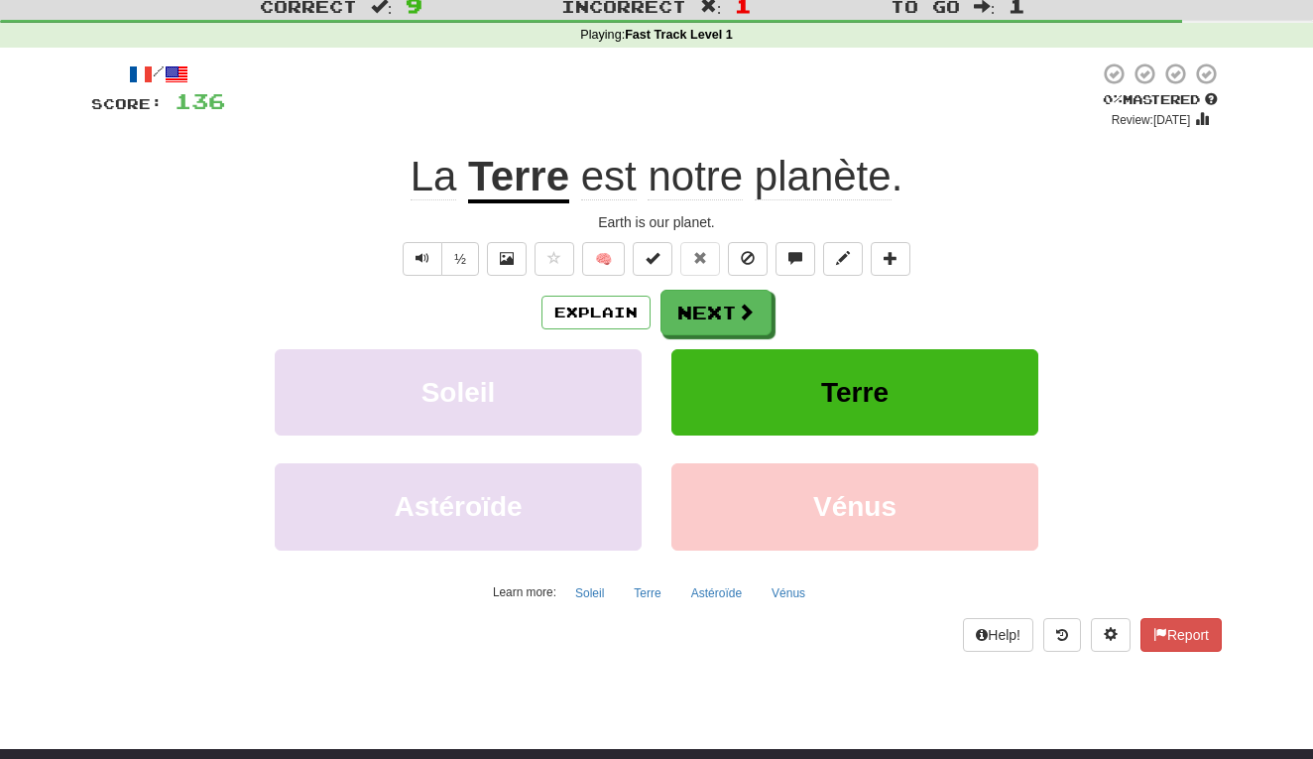
click at [770, 384] on button "Terre" at bounding box center [854, 392] width 367 height 86
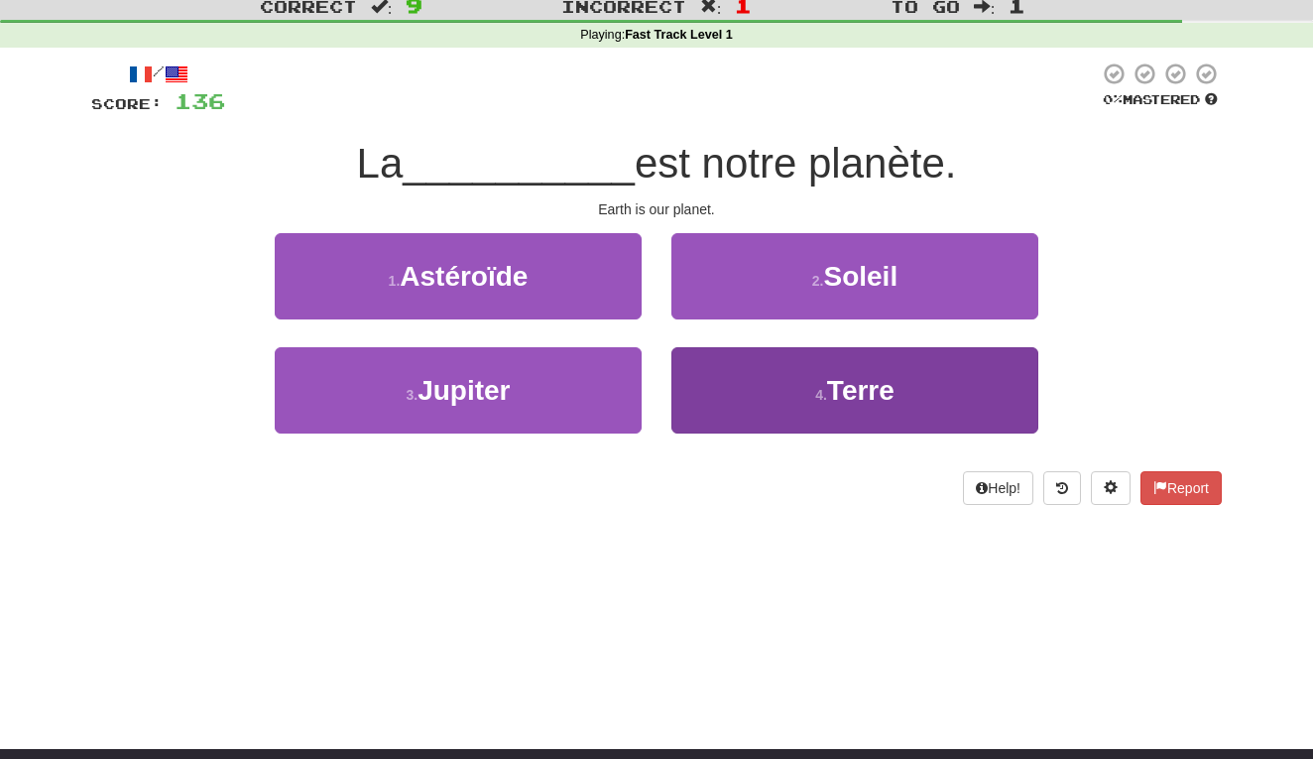
click at [748, 411] on button "4 . Terre" at bounding box center [854, 390] width 367 height 86
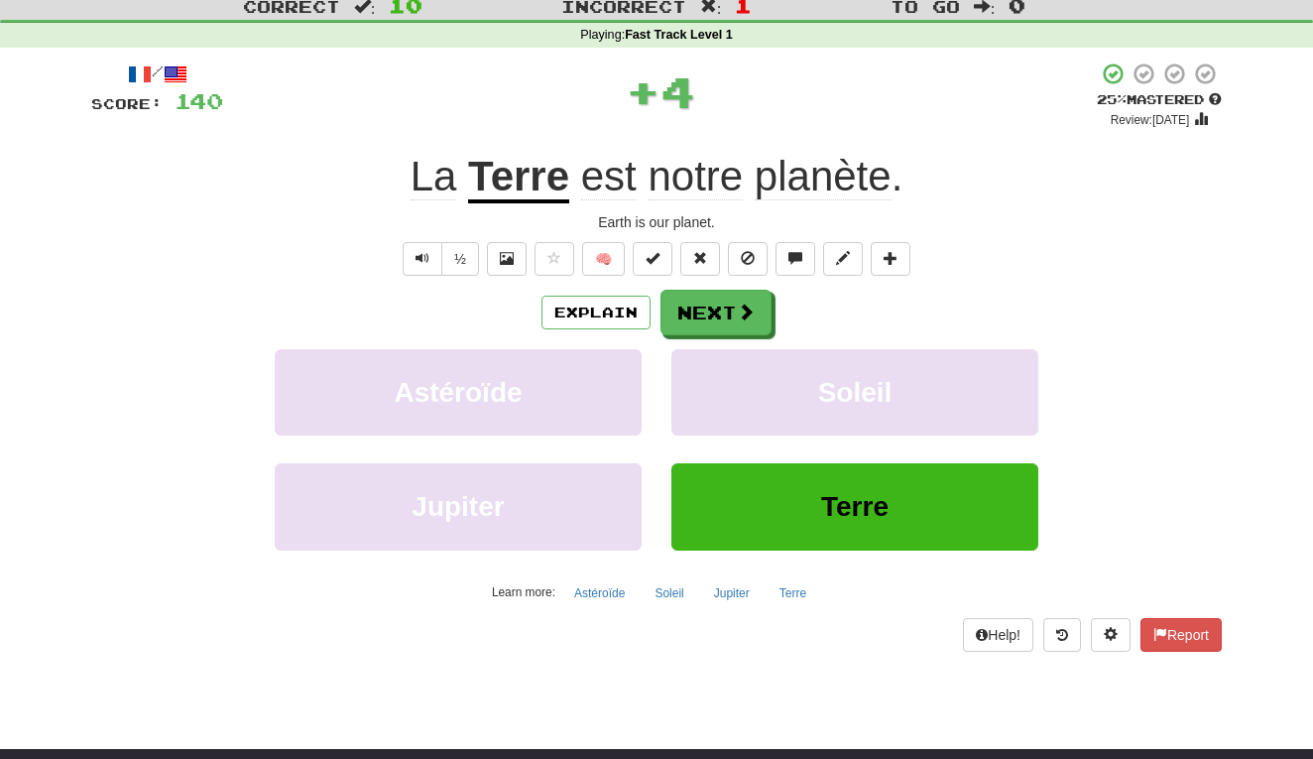
click at [732, 476] on button "Terre" at bounding box center [854, 506] width 367 height 86
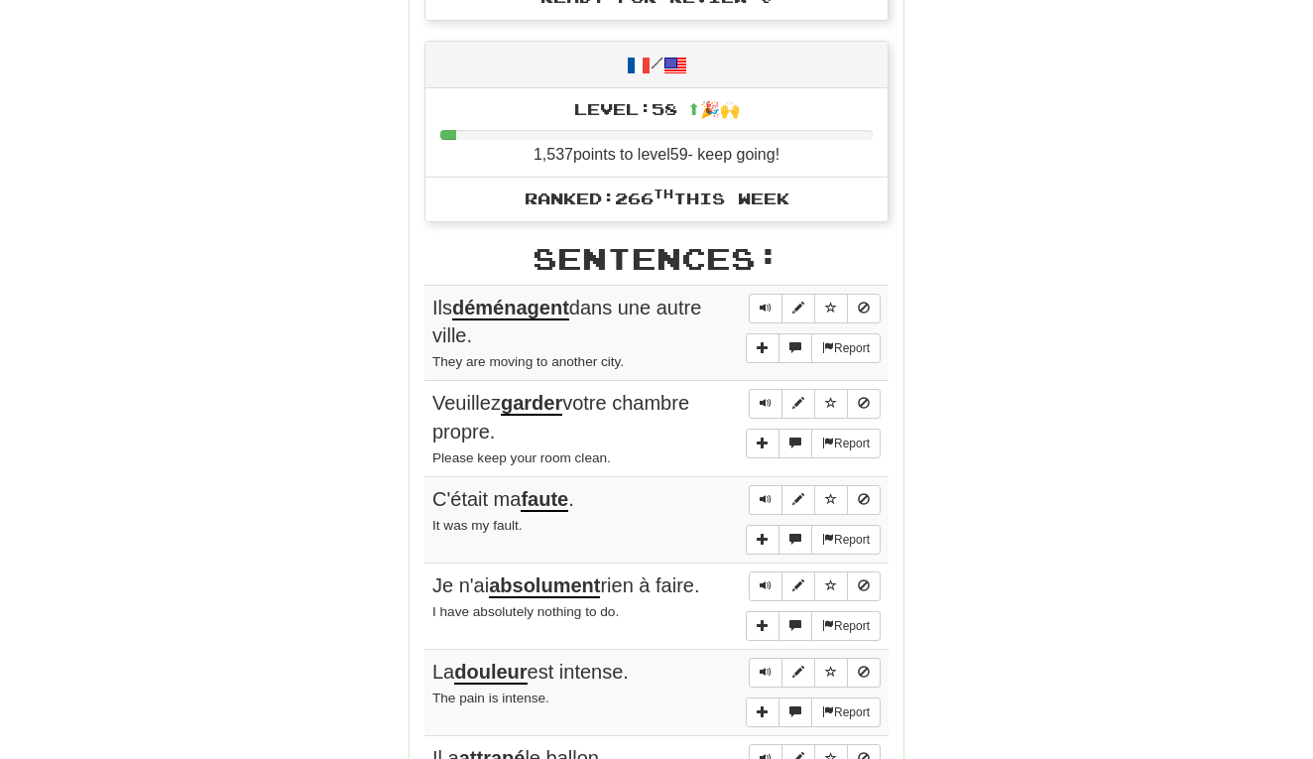
scroll to position [901, 0]
click at [768, 301] on span "Sentence controls" at bounding box center [766, 307] width 12 height 12
click at [757, 388] on button "Sentence controls" at bounding box center [766, 403] width 34 height 30
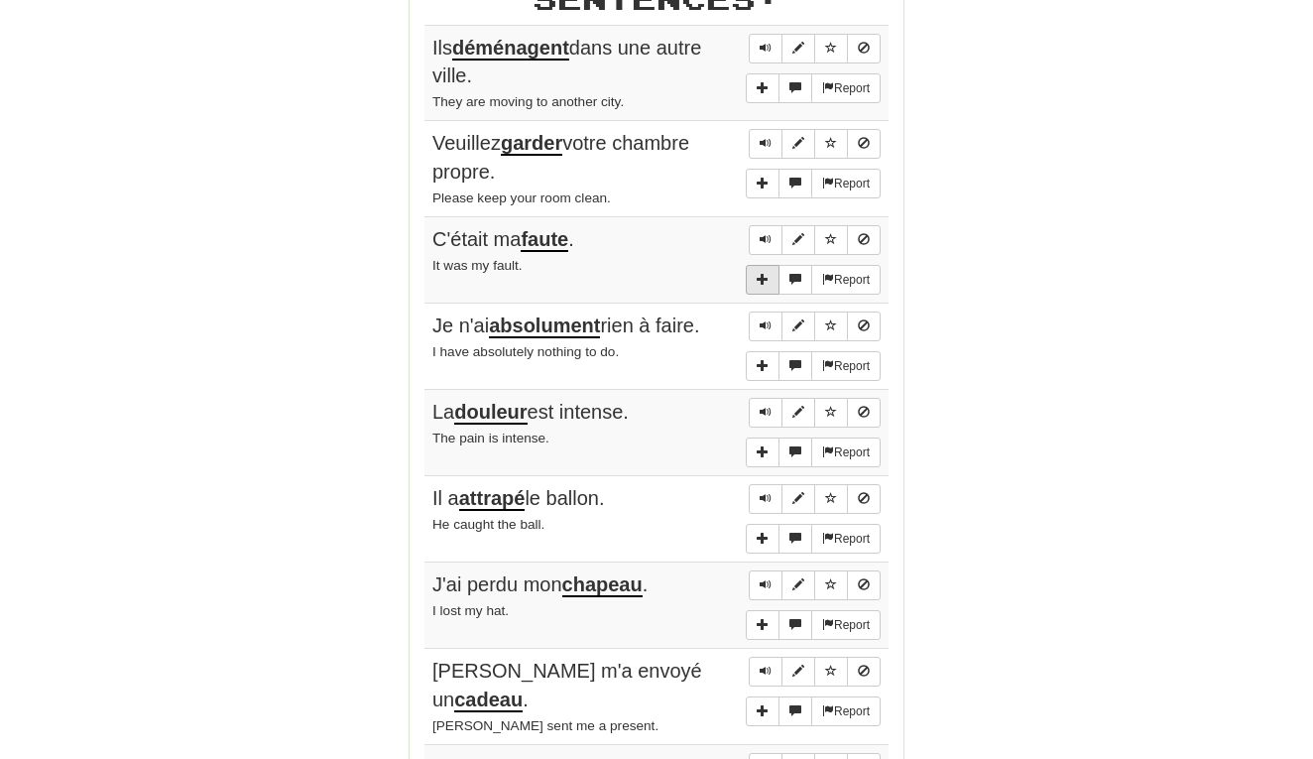
scroll to position [1165, 0]
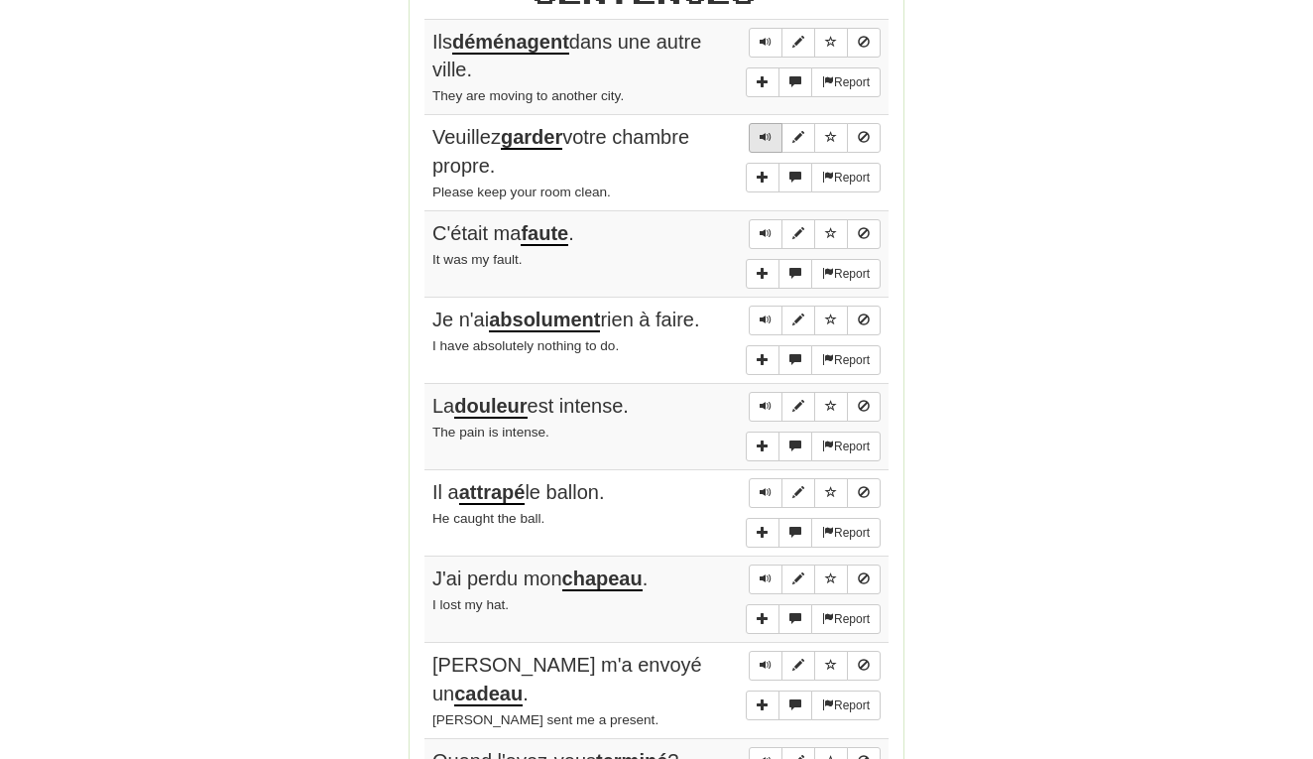
click at [769, 123] on button "Sentence controls" at bounding box center [766, 138] width 34 height 30
click at [762, 227] on span "Sentence controls" at bounding box center [766, 233] width 12 height 12
click at [764, 313] on span "Sentence controls" at bounding box center [766, 319] width 12 height 12
click at [763, 400] on span "Sentence controls" at bounding box center [766, 406] width 12 height 12
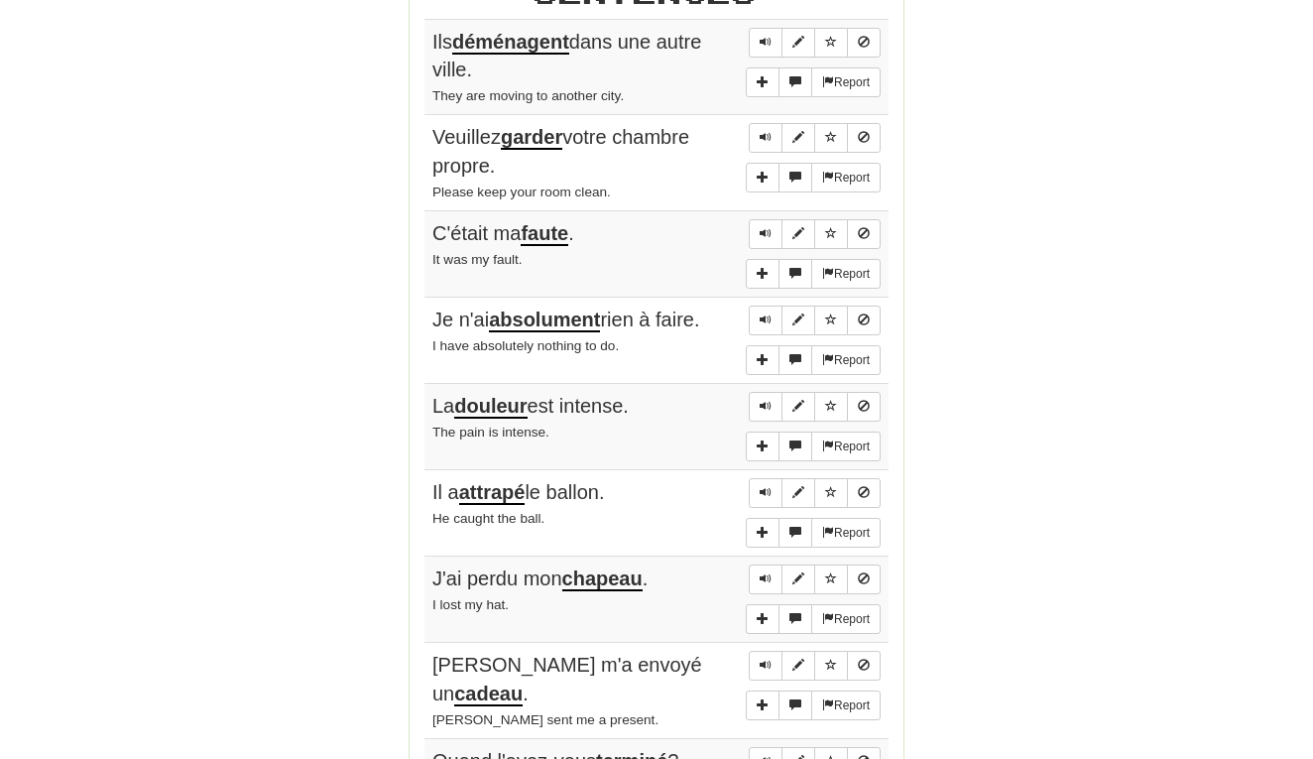
click at [761, 470] on td "Report Il a attrapé le ballon. He caught the ball." at bounding box center [657, 513] width 464 height 86
click at [763, 486] on span "Sentence controls" at bounding box center [766, 492] width 12 height 12
click at [765, 572] on span "Sentence controls" at bounding box center [766, 578] width 12 height 12
click at [762, 651] on button "Sentence controls" at bounding box center [766, 666] width 34 height 30
